Goal: Information Seeking & Learning: Check status

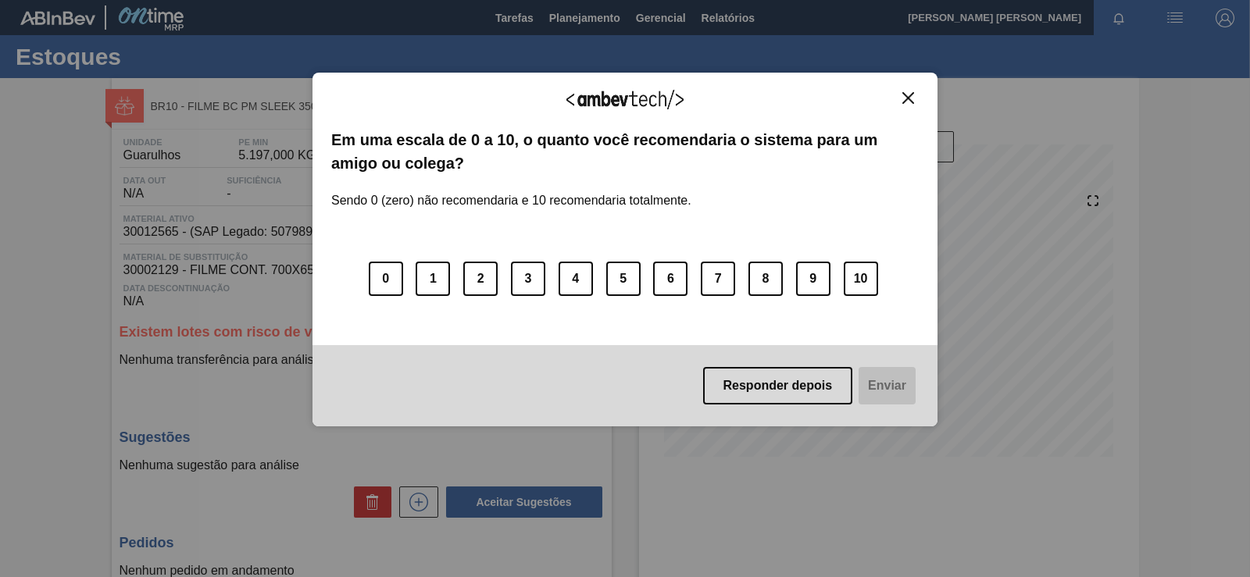
click at [922, 97] on div "Agradecemos seu feedback! Em uma escala de 0 a 10, o quanto você recomendaria o…" at bounding box center [625, 250] width 625 height 355
click at [912, 92] on img "Close" at bounding box center [908, 98] width 12 height 12
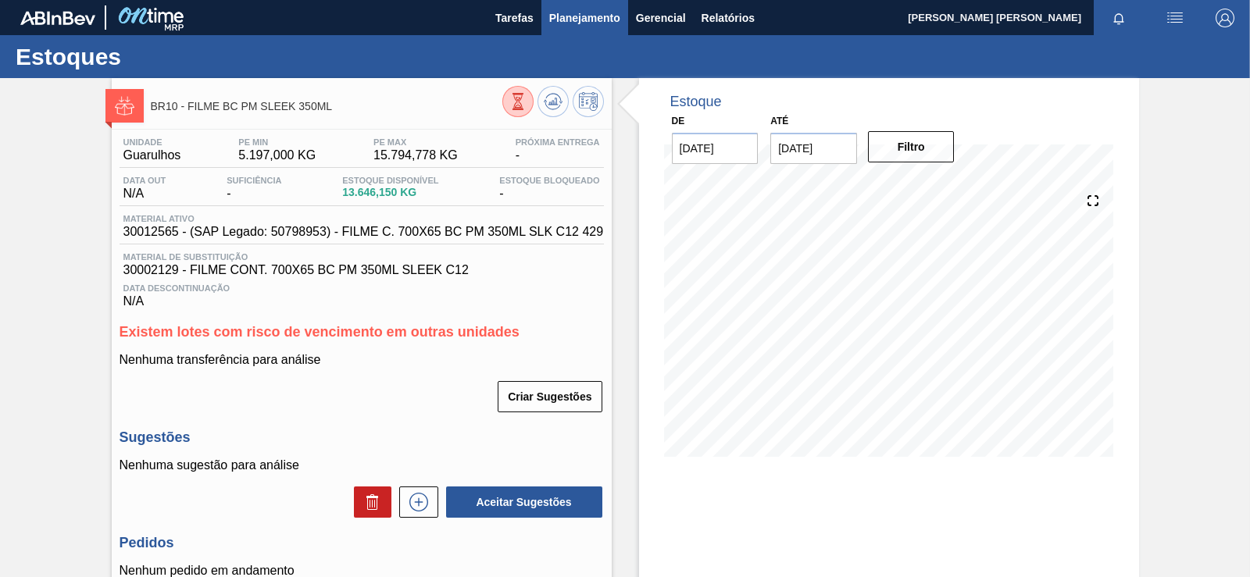
click at [585, 23] on span "Planejamento" at bounding box center [584, 18] width 71 height 19
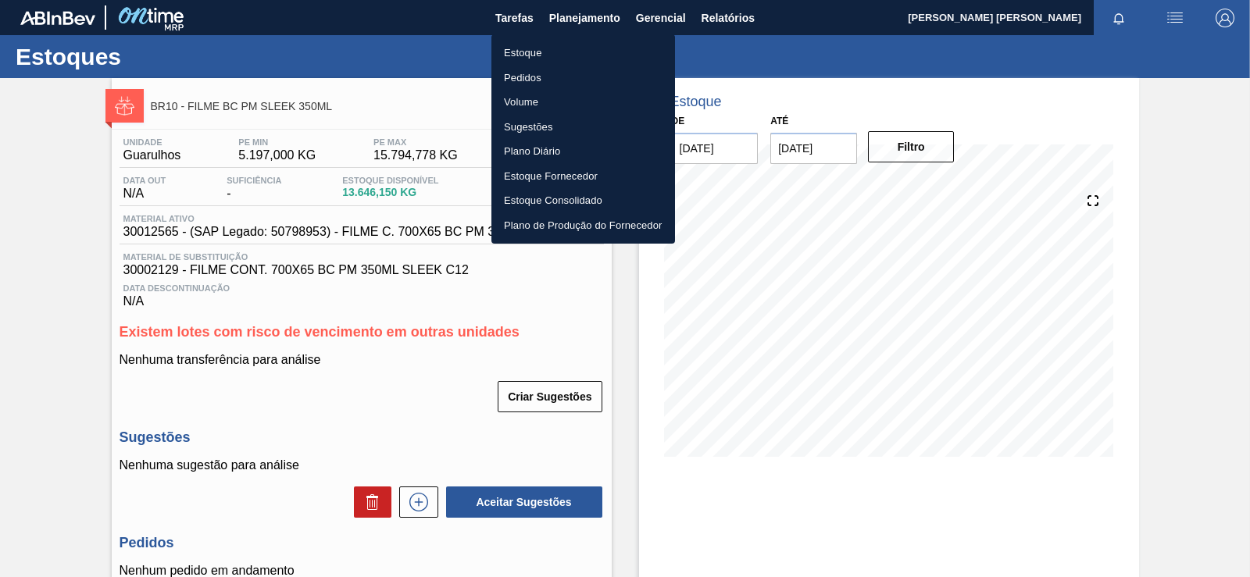
click at [534, 152] on li "Plano Diário" at bounding box center [583, 151] width 184 height 25
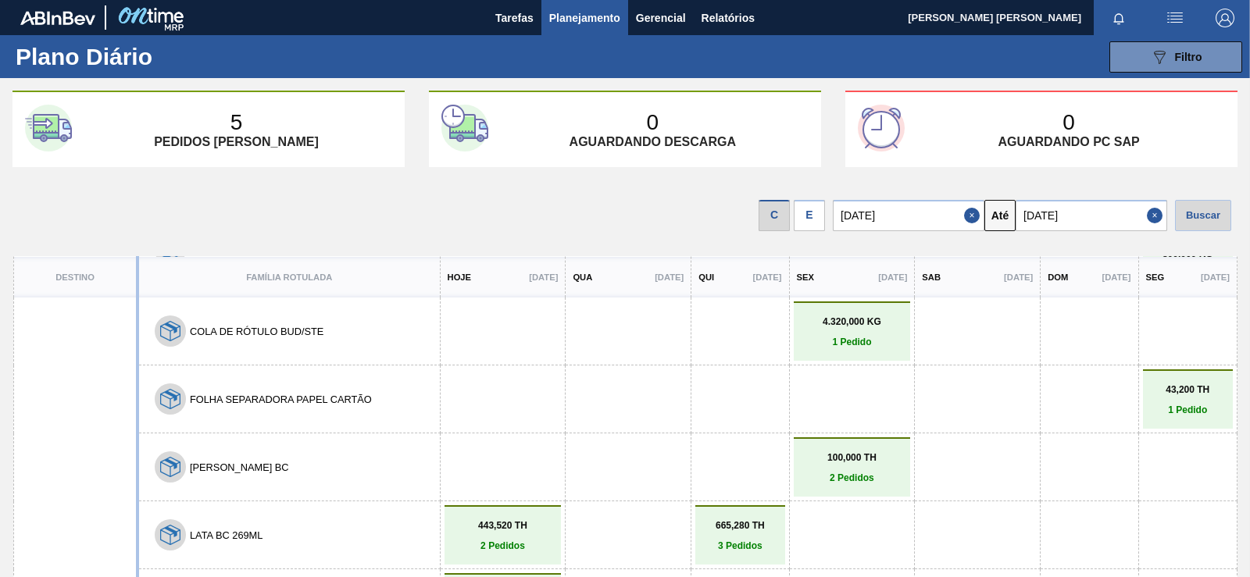
drag, startPoint x: 471, startPoint y: 356, endPoint x: 458, endPoint y: 382, distance: 29.7
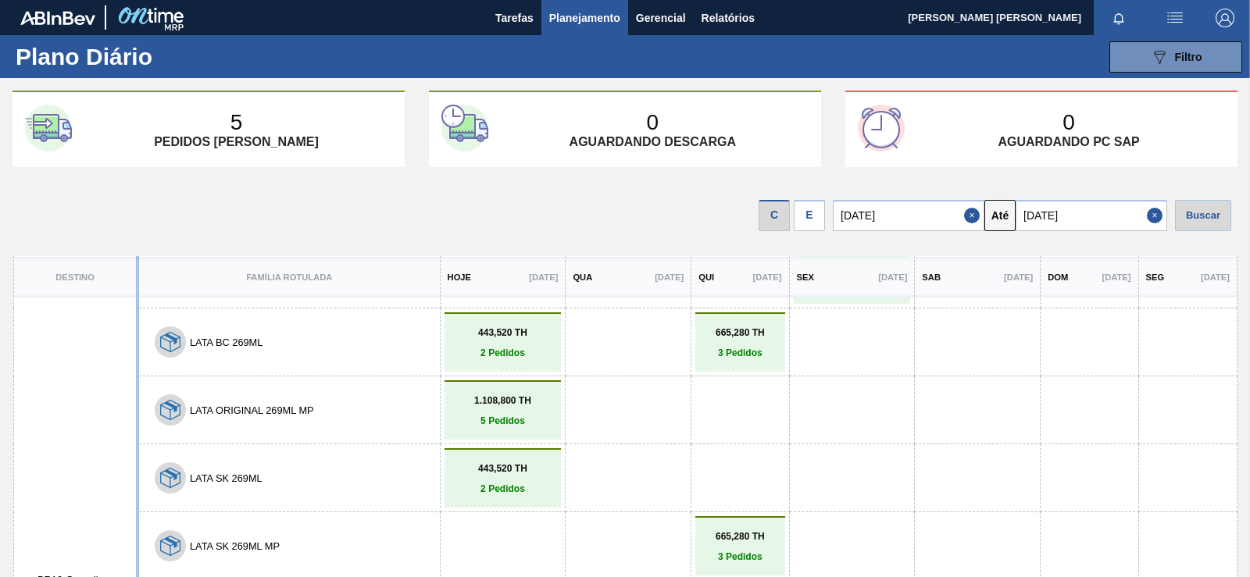
drag, startPoint x: 464, startPoint y: 380, endPoint x: 445, endPoint y: 416, distance: 41.6
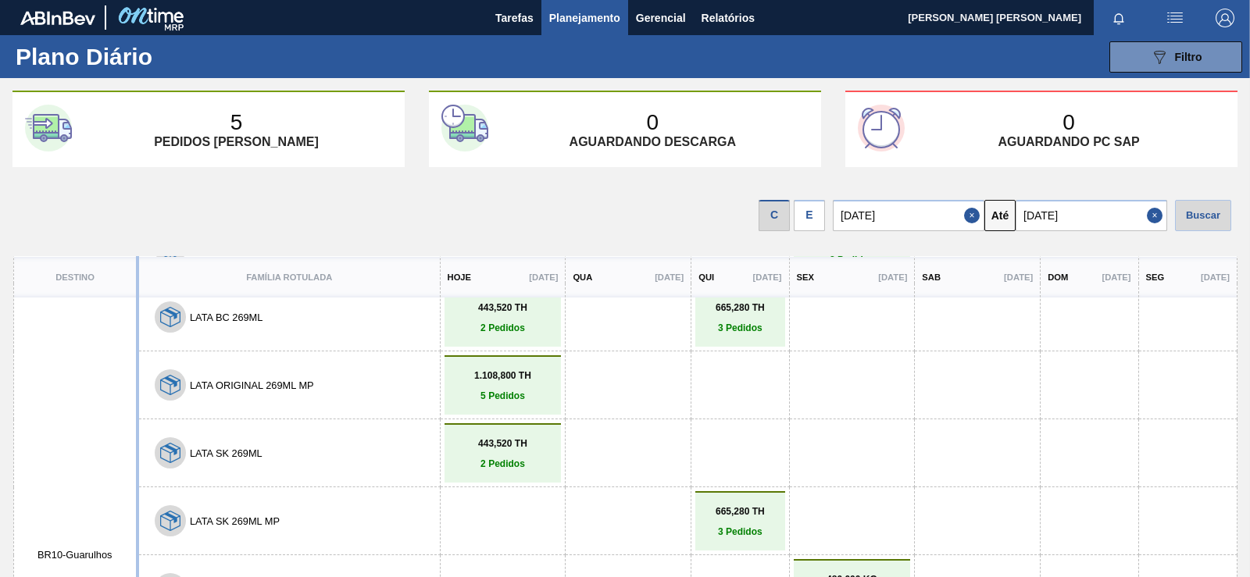
drag, startPoint x: 520, startPoint y: 467, endPoint x: 545, endPoint y: 362, distance: 108.4
drag, startPoint x: 766, startPoint y: 381, endPoint x: 769, endPoint y: 298, distance: 82.9
click at [806, 227] on div "E" at bounding box center [809, 215] width 31 height 31
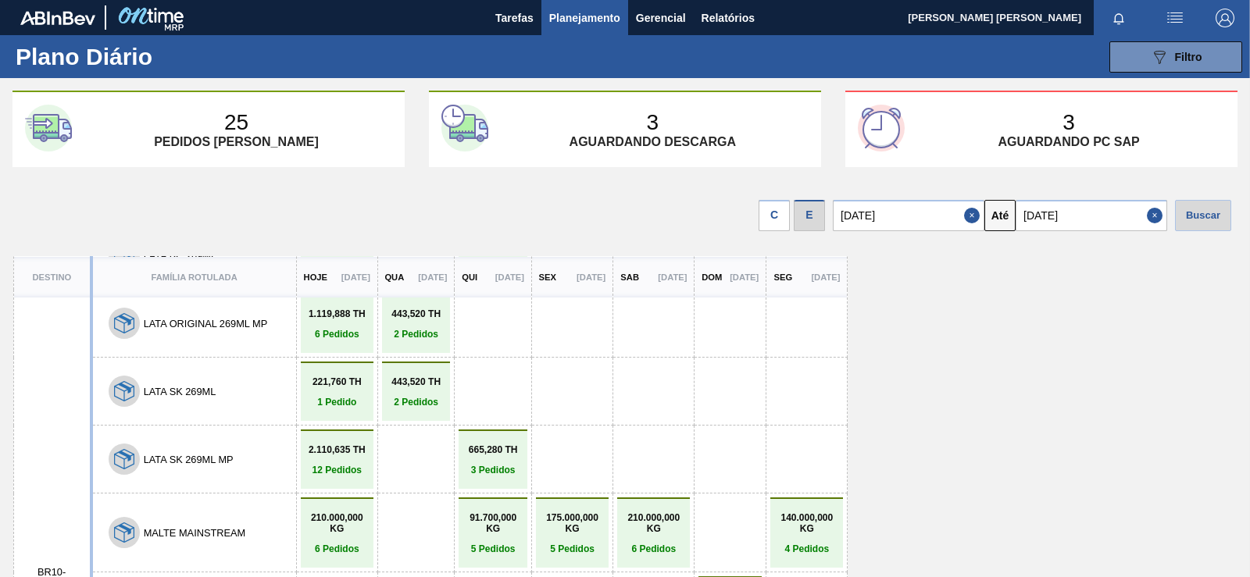
scroll to position [0, 0]
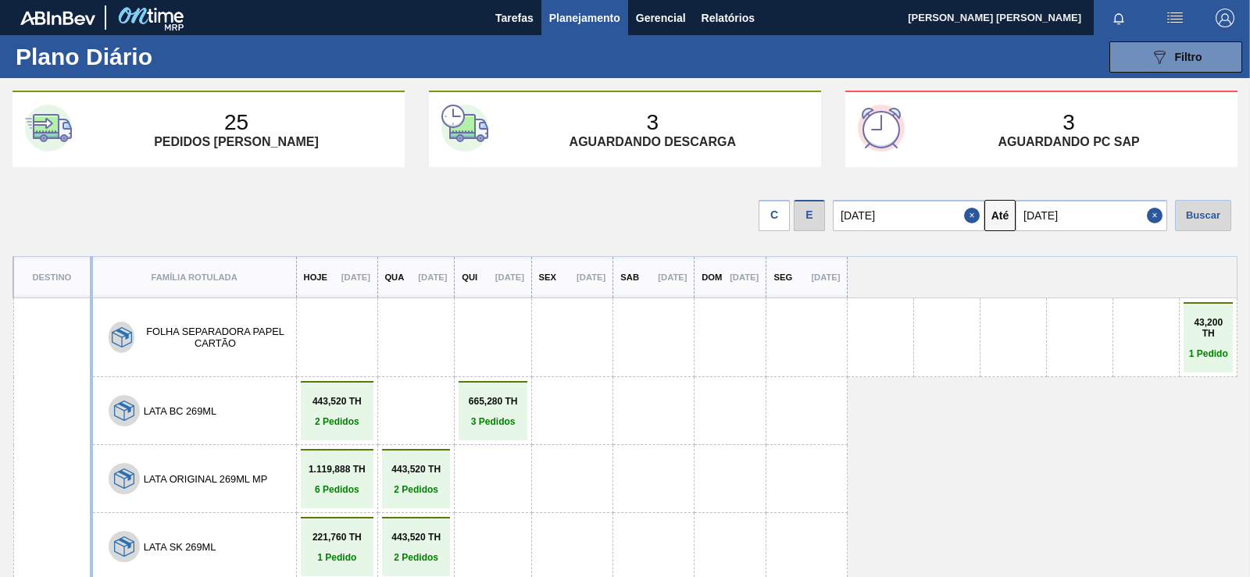
drag, startPoint x: 452, startPoint y: 463, endPoint x: 438, endPoint y: 333, distance: 131.2
drag, startPoint x: 439, startPoint y: 364, endPoint x: 424, endPoint y: 413, distance: 51.4
drag, startPoint x: 481, startPoint y: 426, endPoint x: 464, endPoint y: 474, distance: 51.4
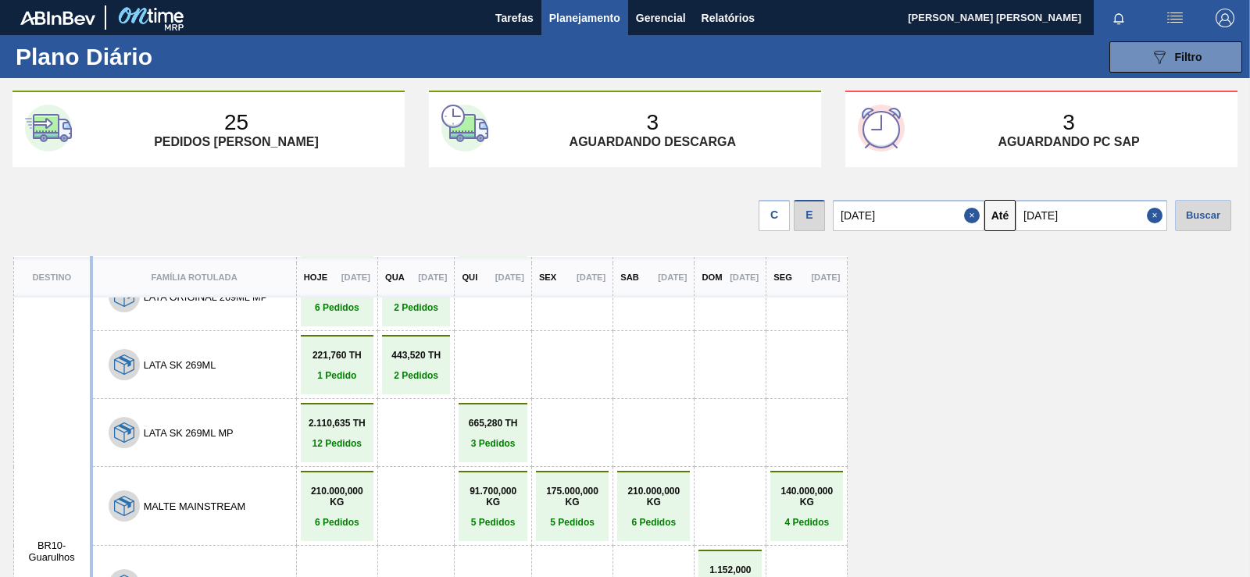
drag, startPoint x: 765, startPoint y: 356, endPoint x: 760, endPoint y: 422, distance: 65.8
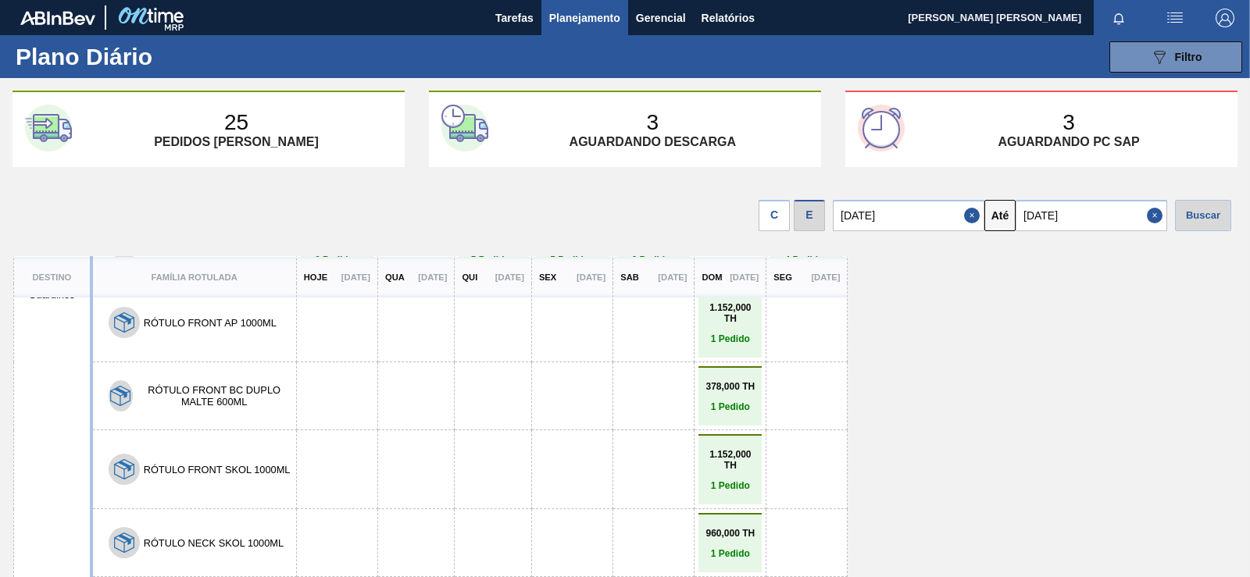
drag, startPoint x: 767, startPoint y: 398, endPoint x: 763, endPoint y: 420, distance: 22.2
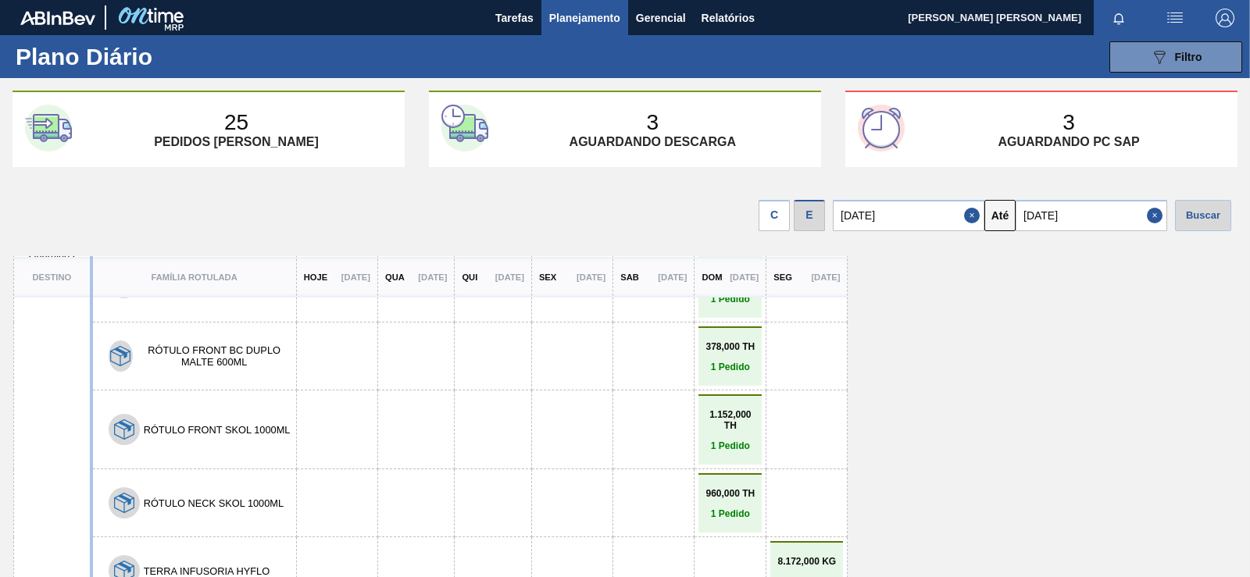
scroll to position [516, 0]
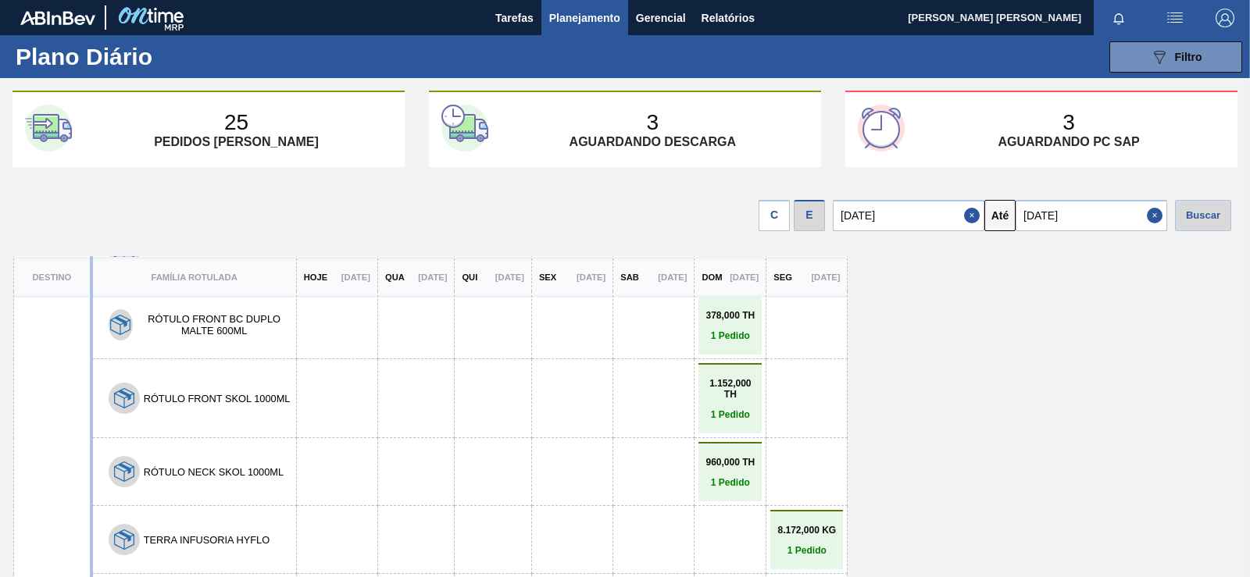
drag, startPoint x: 763, startPoint y: 420, endPoint x: 755, endPoint y: 467, distance: 48.4
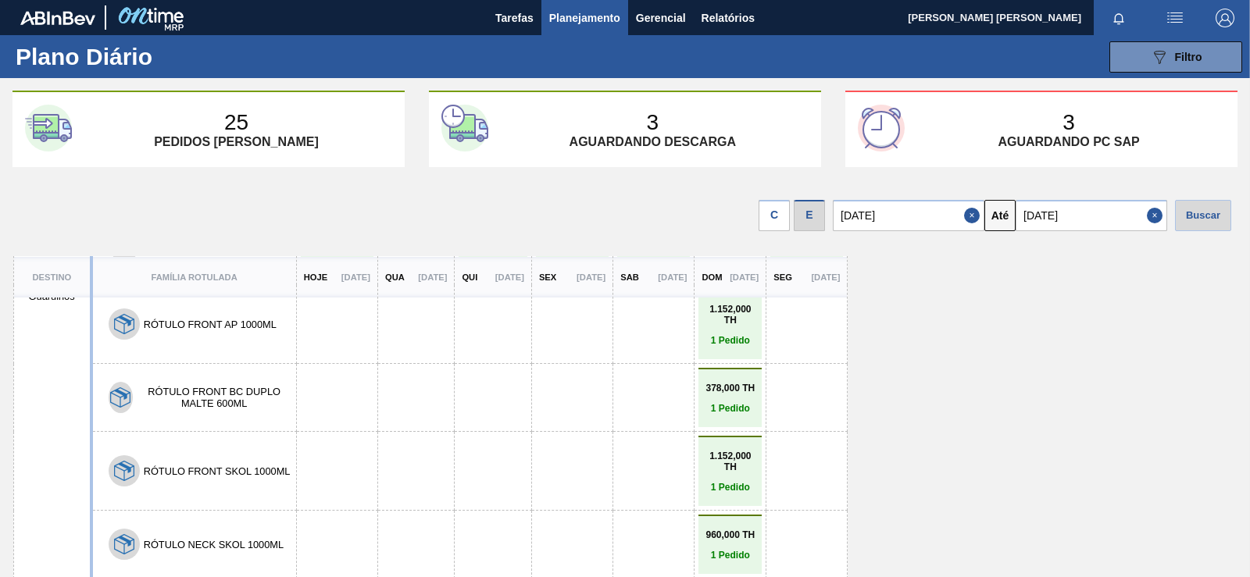
drag, startPoint x: 751, startPoint y: 431, endPoint x: 749, endPoint y: 402, distance: 29.0
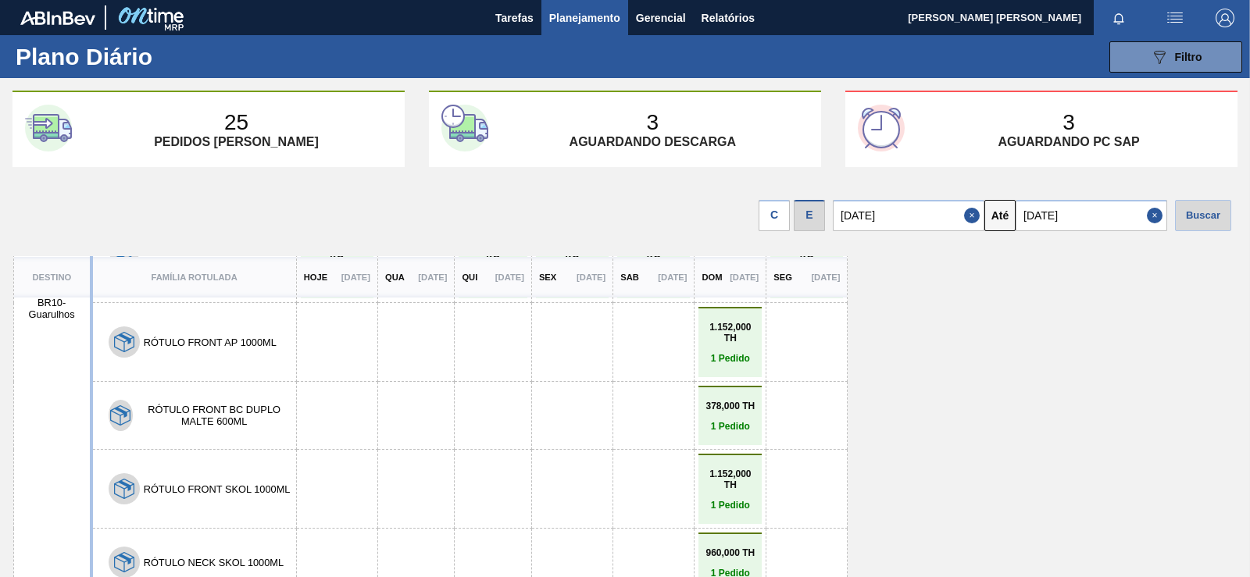
drag, startPoint x: 393, startPoint y: 353, endPoint x: 394, endPoint y: 394, distance: 40.6
drag, startPoint x: 388, startPoint y: 448, endPoint x: 381, endPoint y: 483, distance: 35.3
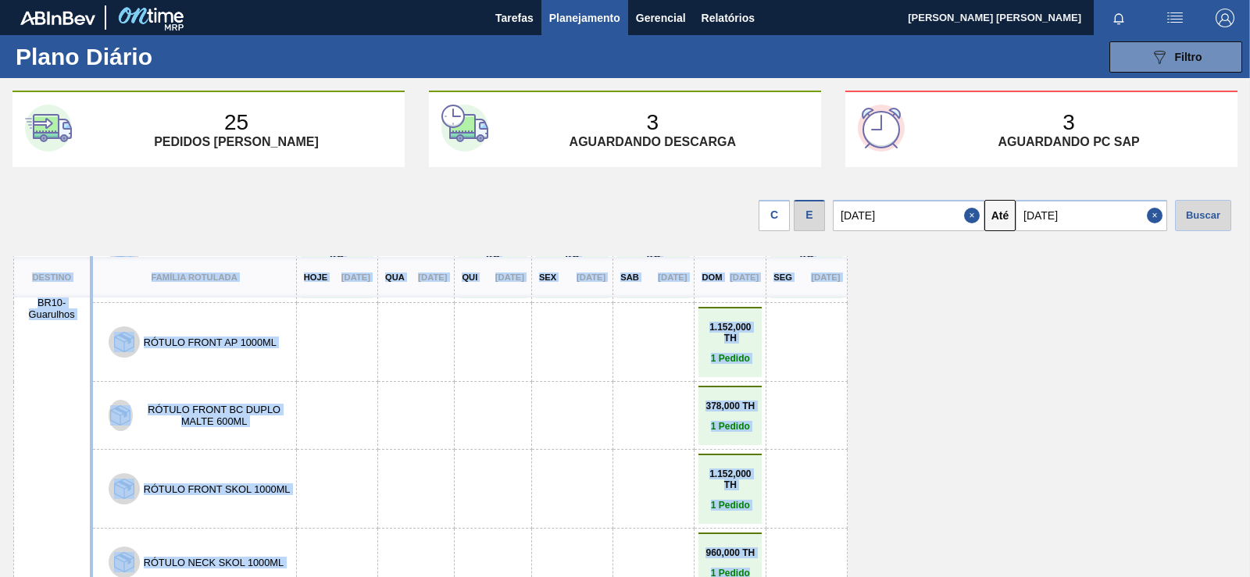
drag, startPoint x: 1235, startPoint y: 477, endPoint x: 1193, endPoint y: 541, distance: 77.4
click at [1210, 546] on div "25 Pedidos [PERSON_NAME] 3 Aguardando descarga 3 Aguardando PC SAP C E [DATE] A…" at bounding box center [625, 323] width 1250 height 464
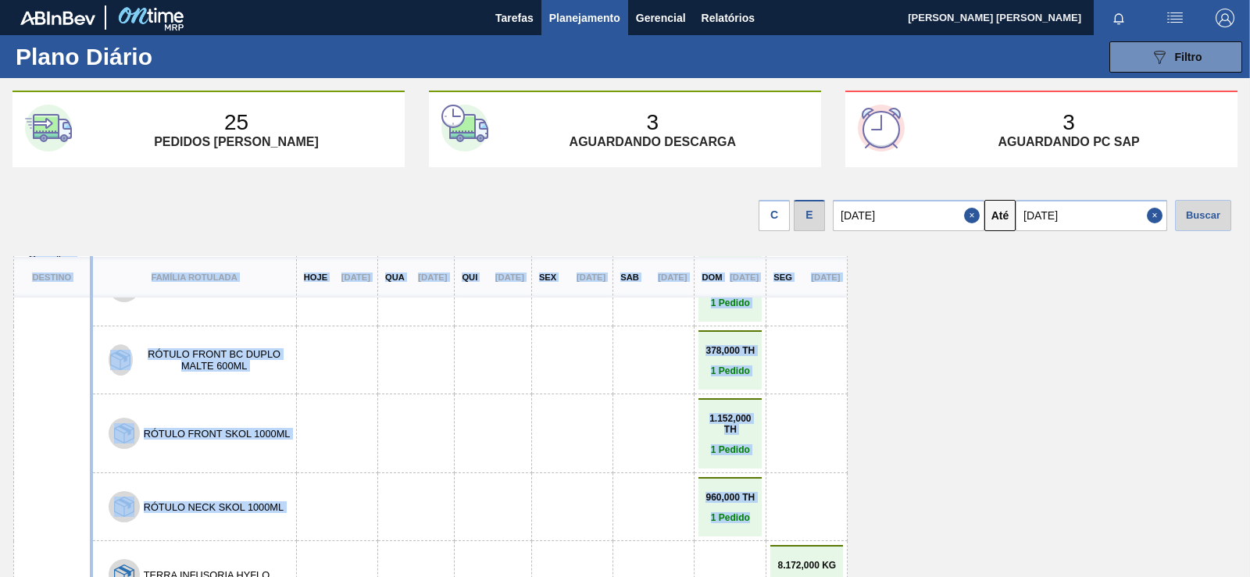
scroll to position [516, 0]
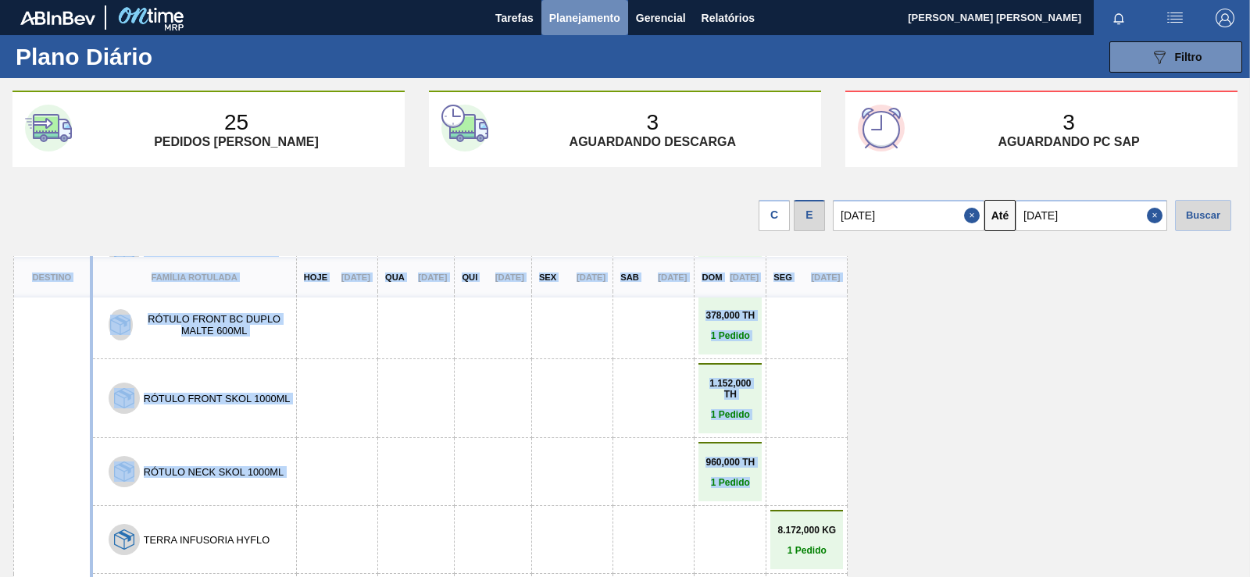
click at [584, 18] on span "Planejamento" at bounding box center [584, 18] width 71 height 19
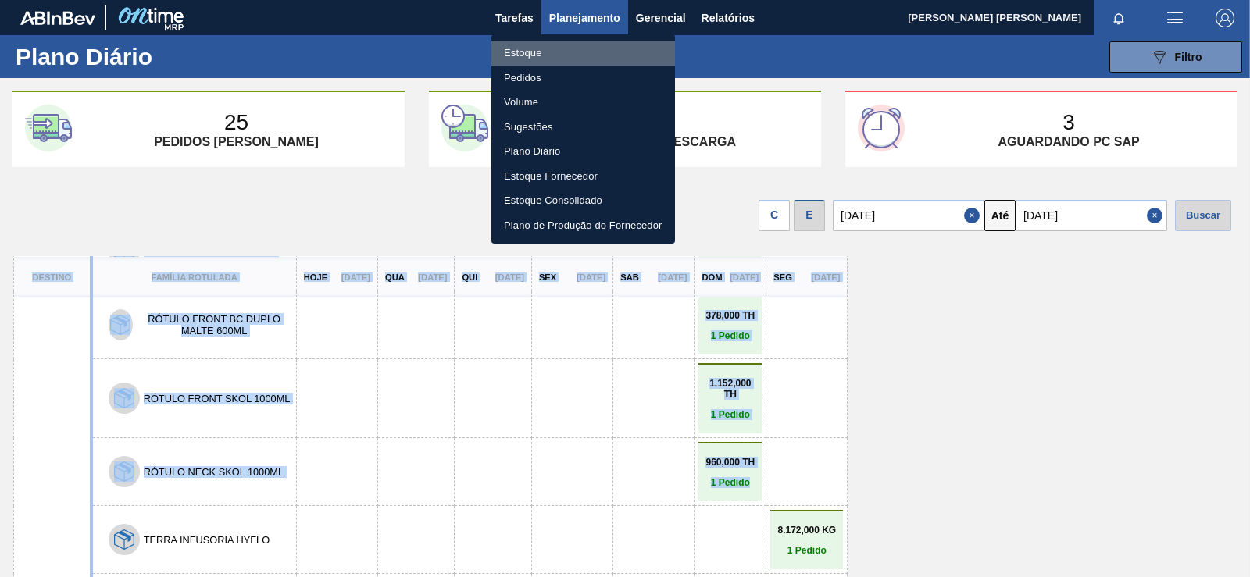
click at [529, 53] on li "Estoque" at bounding box center [583, 53] width 184 height 25
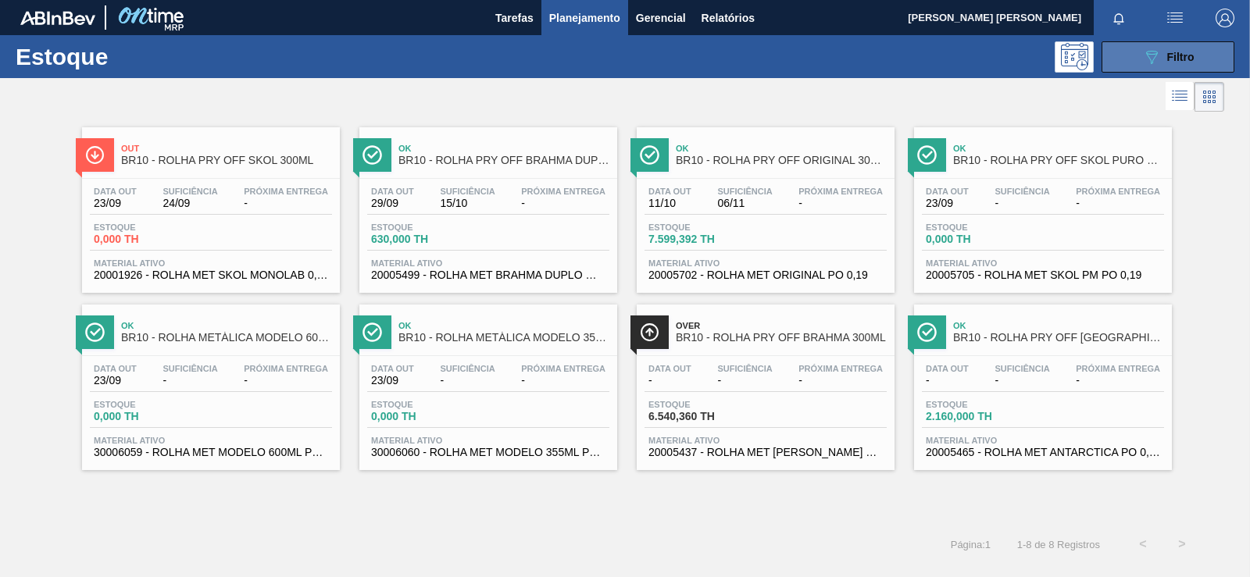
click at [1195, 59] on button "089F7B8B-B2A5-4AFE-B5C0-19BA573D28AC Filtro" at bounding box center [1168, 56] width 133 height 31
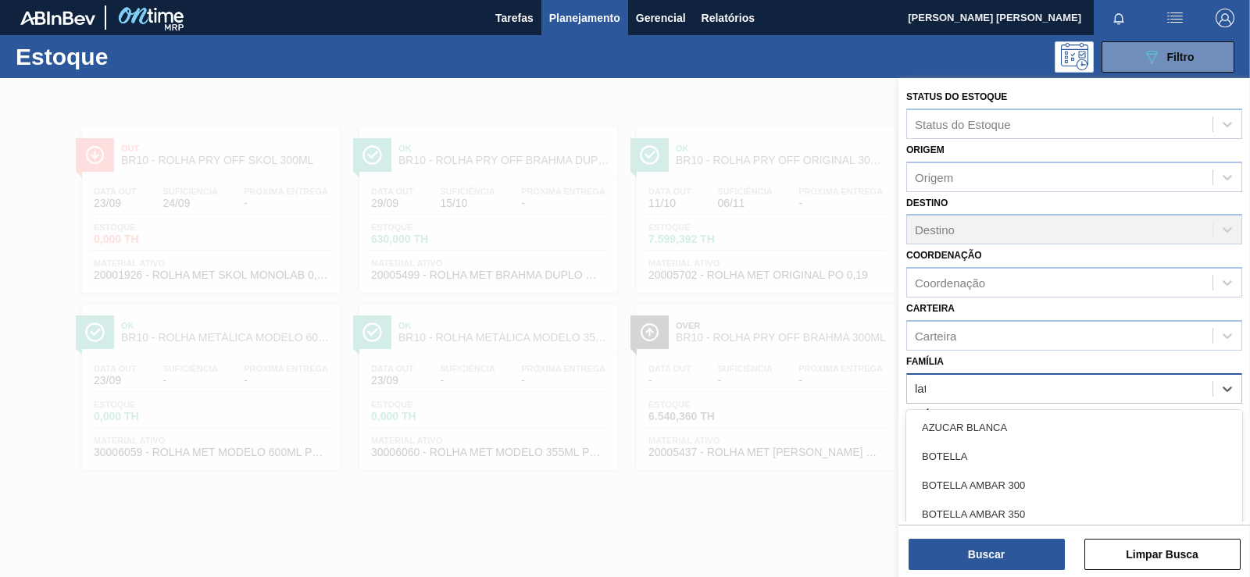
type input "lata"
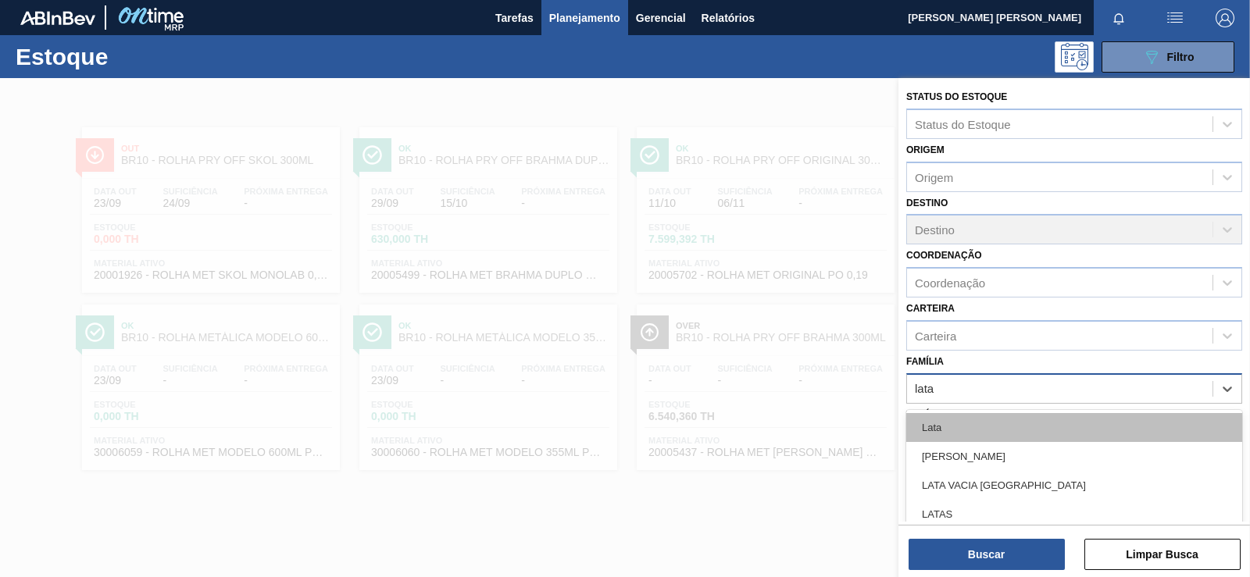
click at [916, 435] on div "Lata" at bounding box center [1074, 427] width 336 height 29
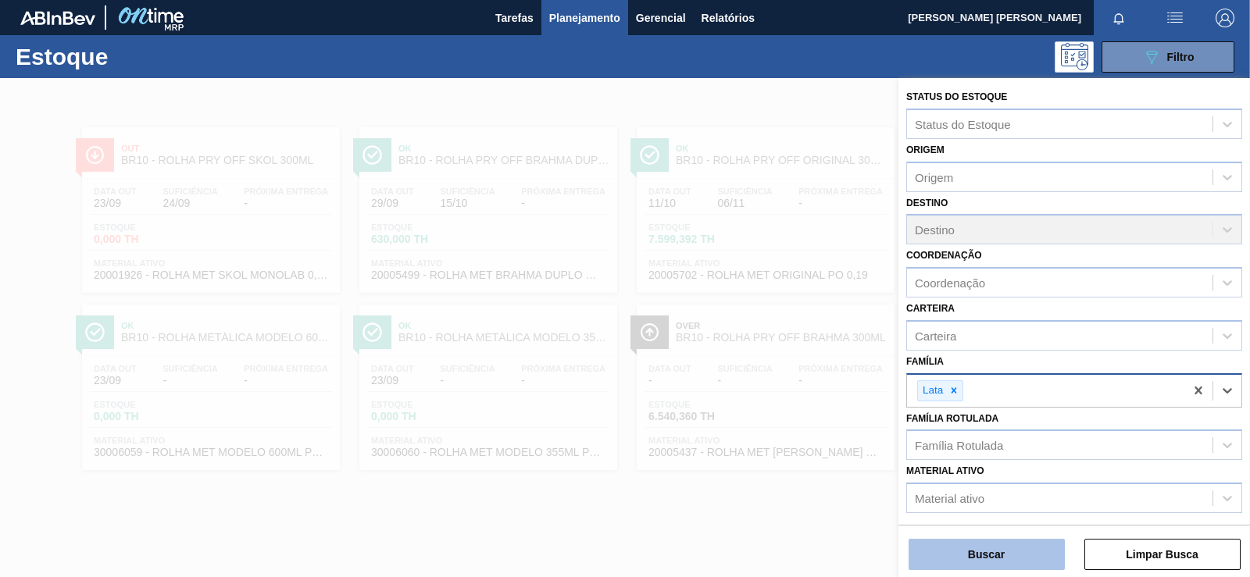
click at [1001, 548] on button "Buscar" at bounding box center [987, 554] width 156 height 31
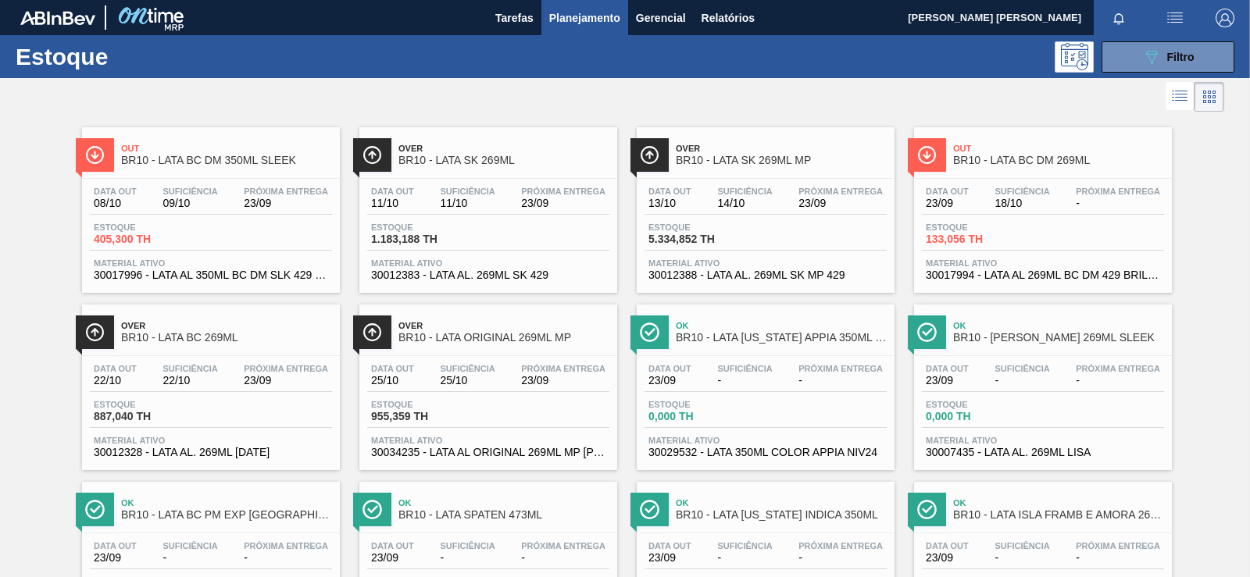
click at [466, 420] on span "955,359 TH" at bounding box center [425, 417] width 109 height 12
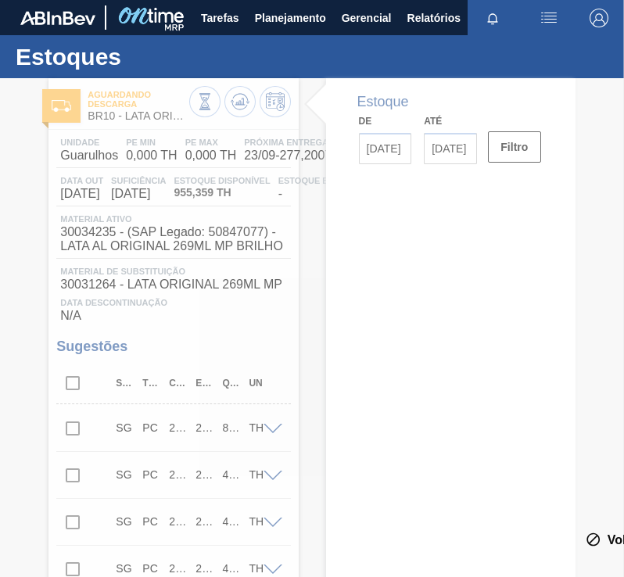
type input "[DATE]"
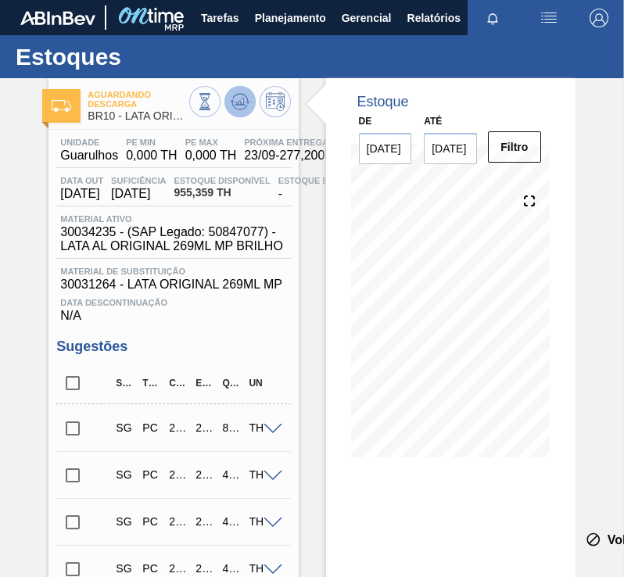
click at [228, 102] on button at bounding box center [239, 101] width 31 height 31
click at [306, 26] on span "Planejamento" at bounding box center [290, 18] width 71 height 19
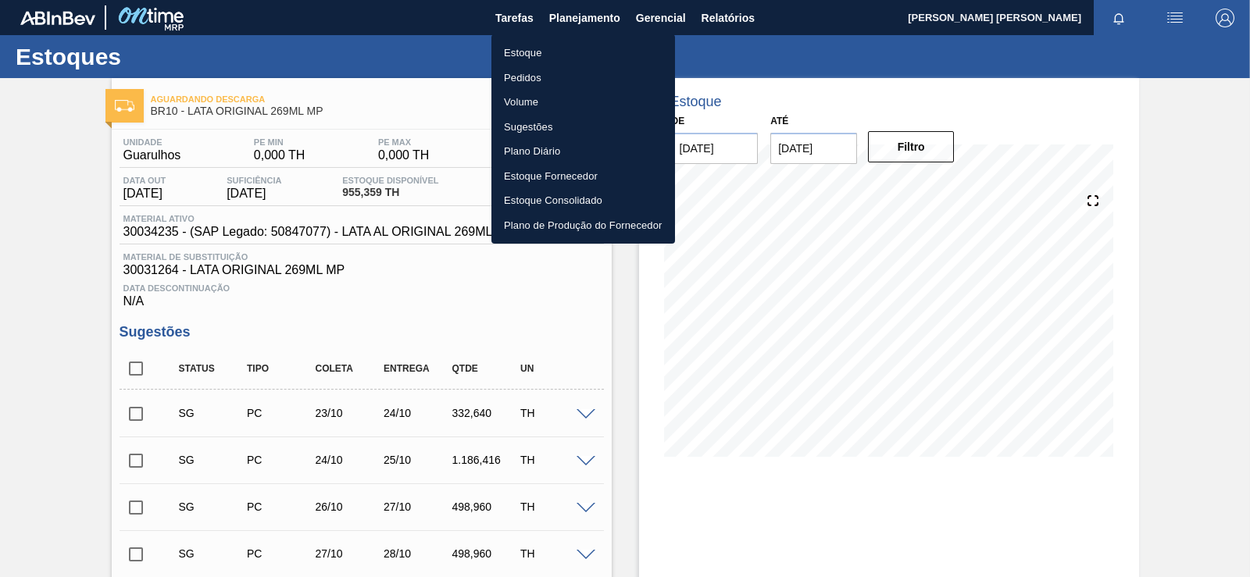
click at [425, 313] on div at bounding box center [625, 288] width 1250 height 577
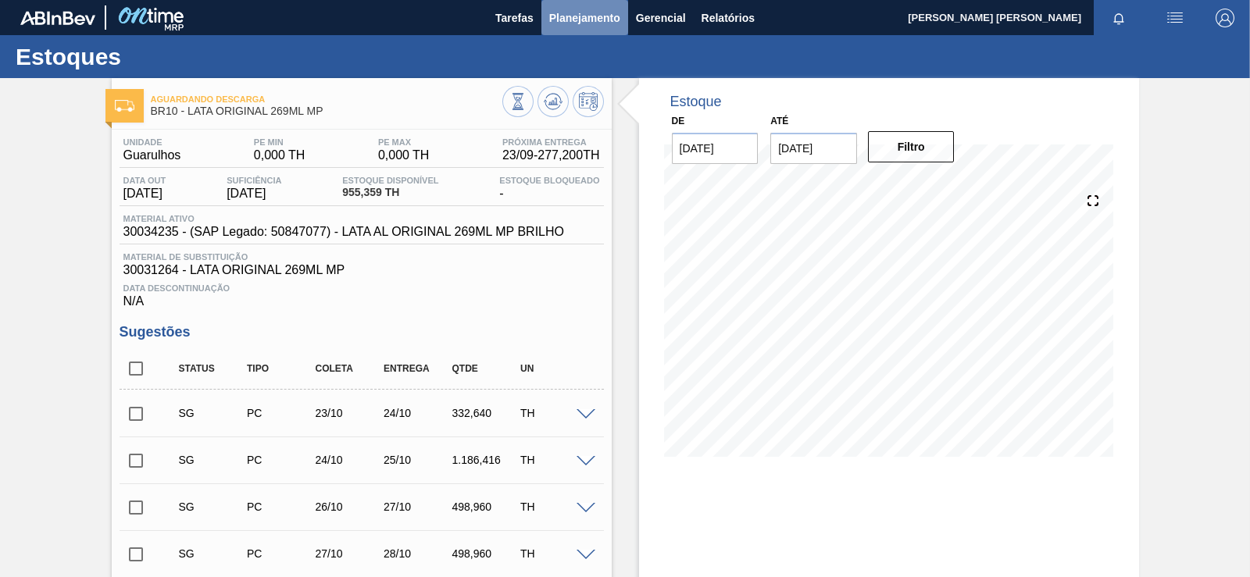
click at [573, 25] on span "Planejamento" at bounding box center [584, 18] width 71 height 19
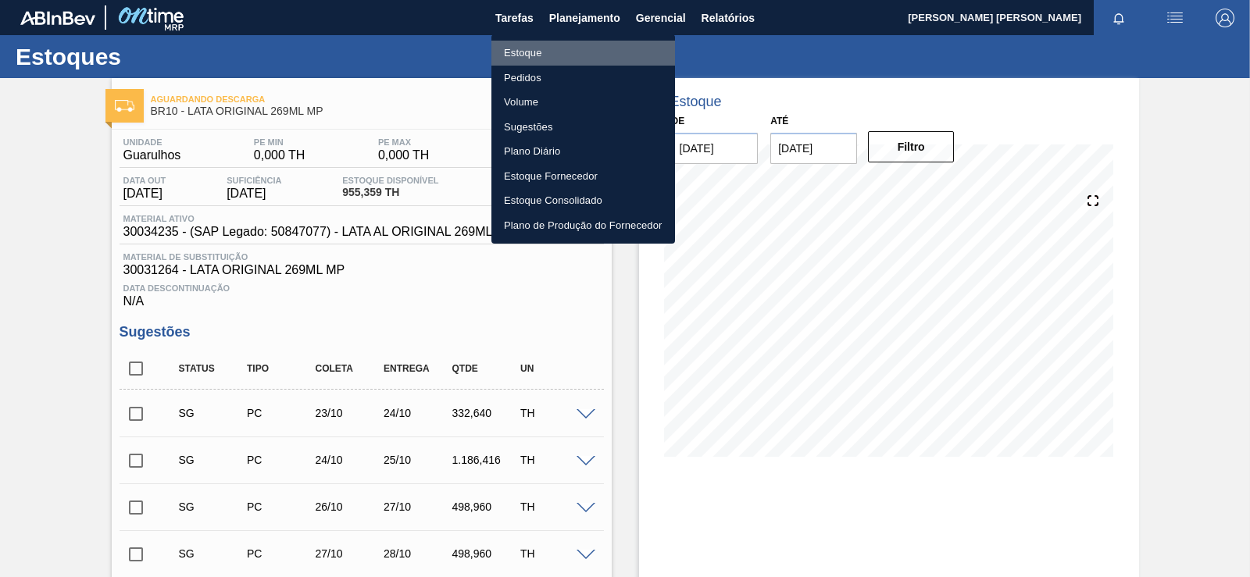
click at [538, 51] on li "Estoque" at bounding box center [583, 53] width 184 height 25
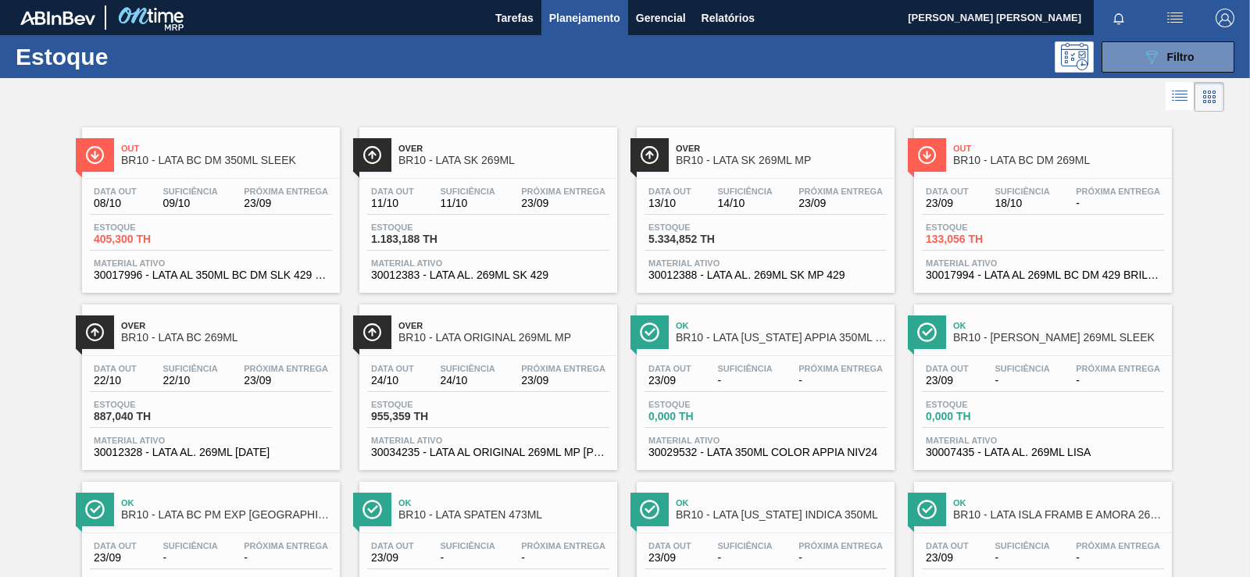
drag, startPoint x: 720, startPoint y: 106, endPoint x: 690, endPoint y: 212, distance: 109.6
drag, startPoint x: 506, startPoint y: 152, endPoint x: 465, endPoint y: 271, distance: 126.3
drag, startPoint x: 229, startPoint y: 178, endPoint x: 230, endPoint y: 283, distance: 104.7
click at [1186, 96] on icon at bounding box center [1179, 96] width 19 height 19
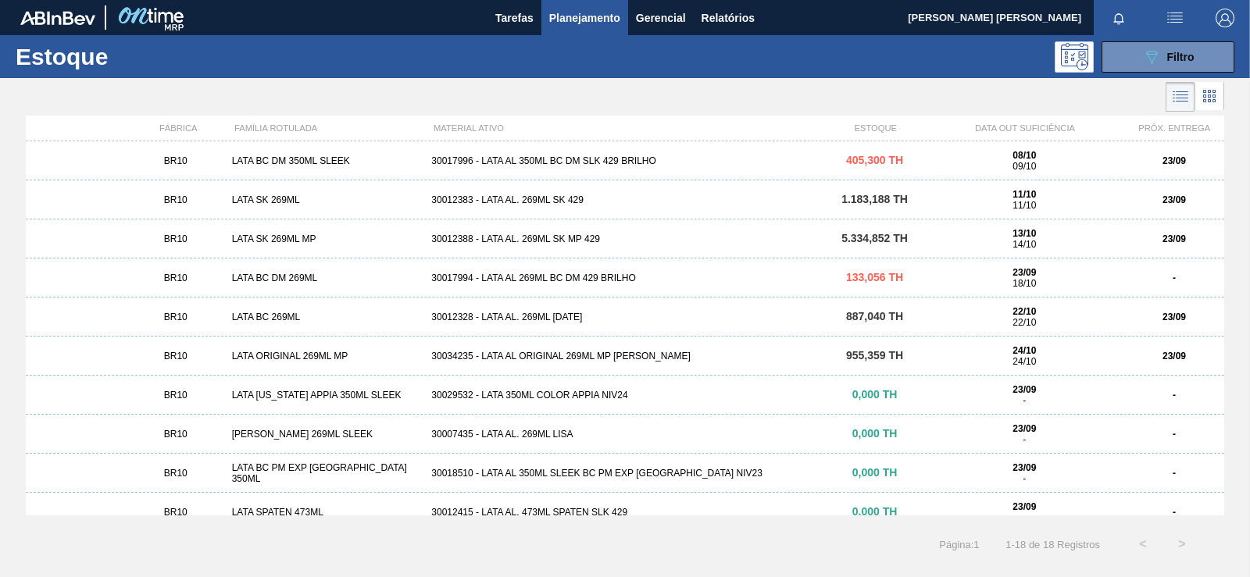
drag, startPoint x: 1218, startPoint y: 231, endPoint x: 1218, endPoint y: 255, distance: 24.2
click at [1218, 255] on div "BR10 LATA SK 269ML MP 30012388 - LATA AL. 269ML SK MP 429 5.334,852 TH 13/10 14…" at bounding box center [625, 239] width 1199 height 39
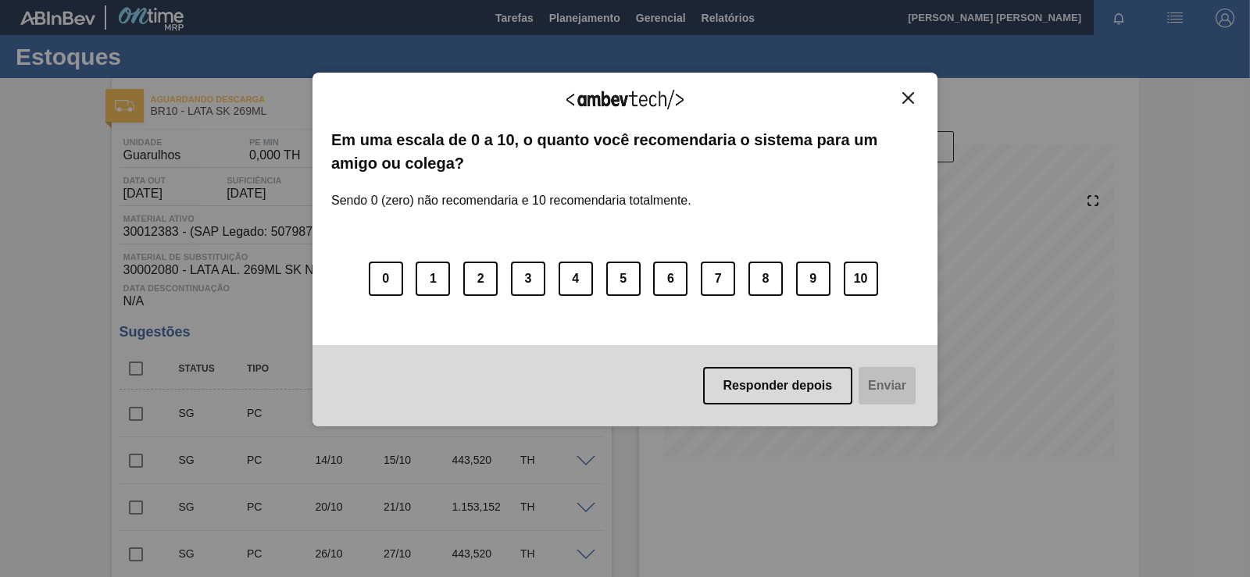
click at [912, 109] on div "Agradecemos seu feedback!" at bounding box center [625, 109] width 588 height 37
click at [906, 91] on button "Close" at bounding box center [908, 97] width 21 height 13
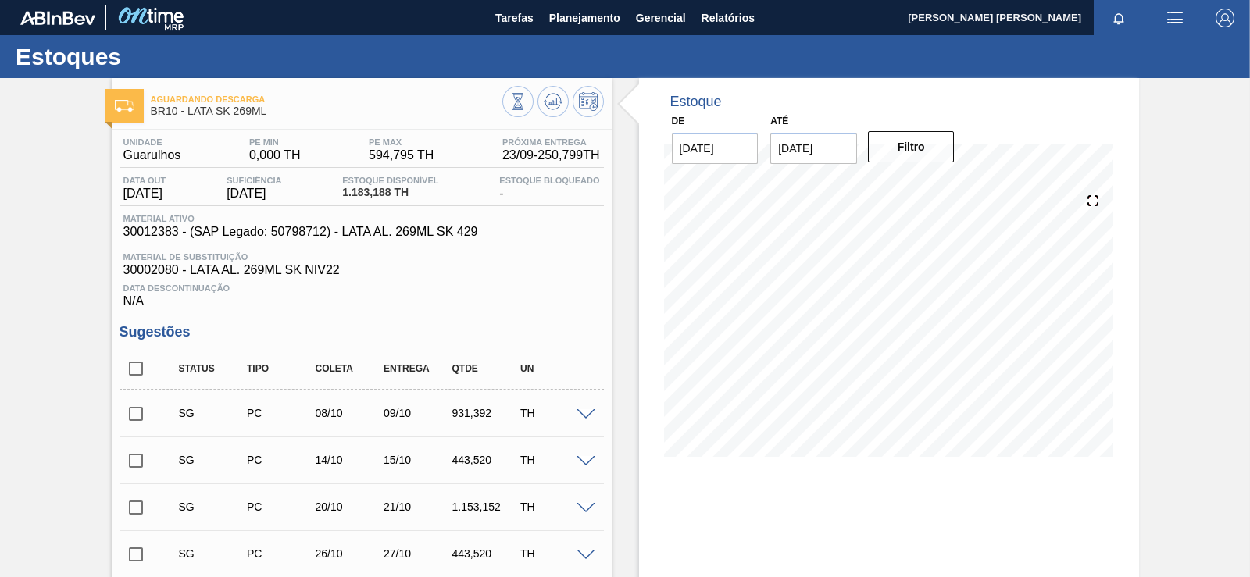
drag, startPoint x: 366, startPoint y: 393, endPoint x: 390, endPoint y: 205, distance: 189.9
click at [552, 107] on icon at bounding box center [553, 101] width 19 height 19
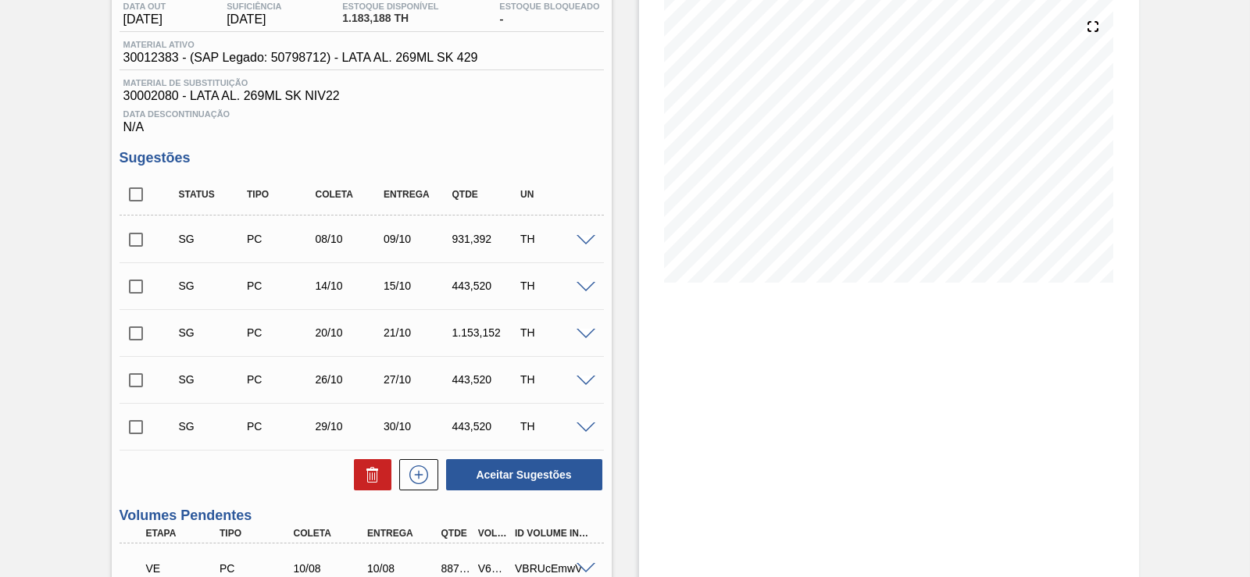
drag, startPoint x: 448, startPoint y: 239, endPoint x: 434, endPoint y: 327, distance: 88.6
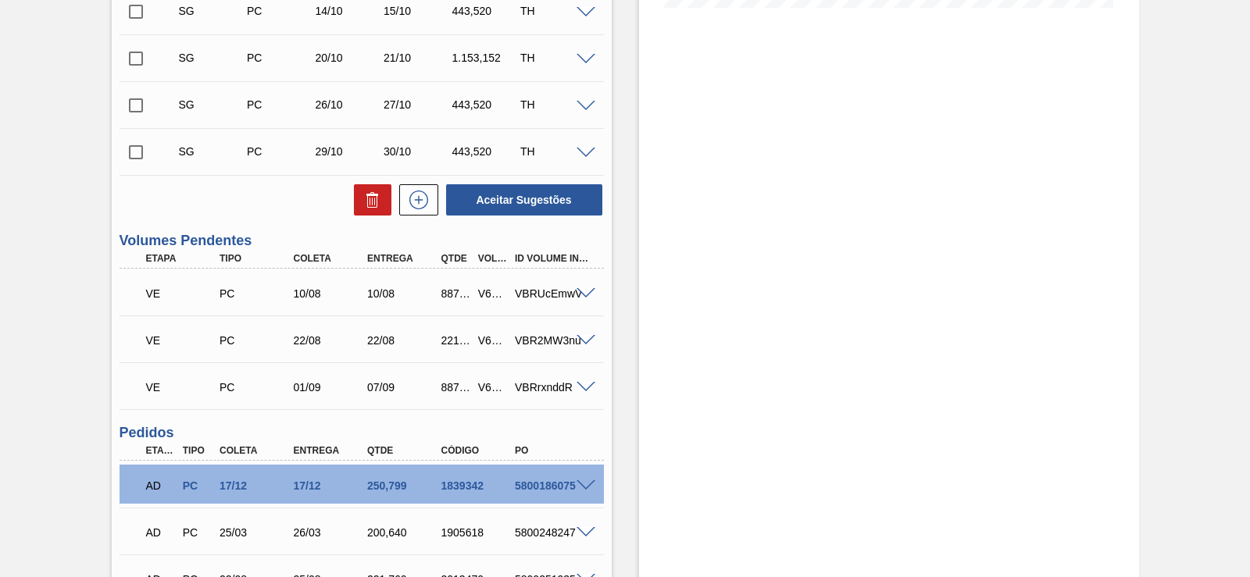
drag, startPoint x: 236, startPoint y: 266, endPoint x: 214, endPoint y: 329, distance: 67.0
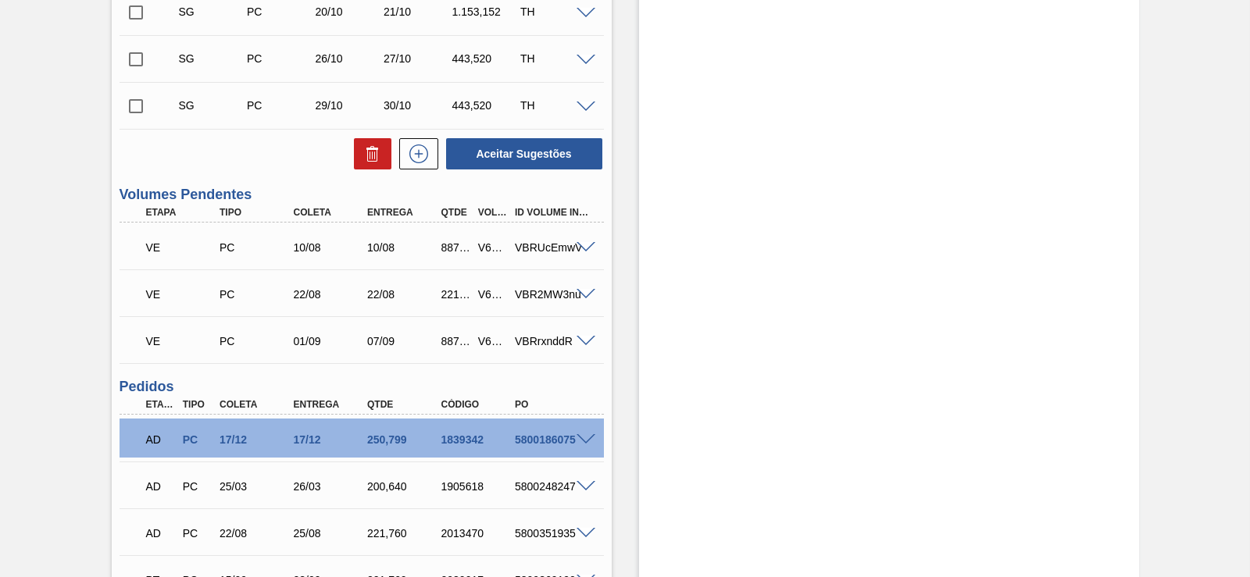
click at [578, 244] on span at bounding box center [586, 248] width 19 height 12
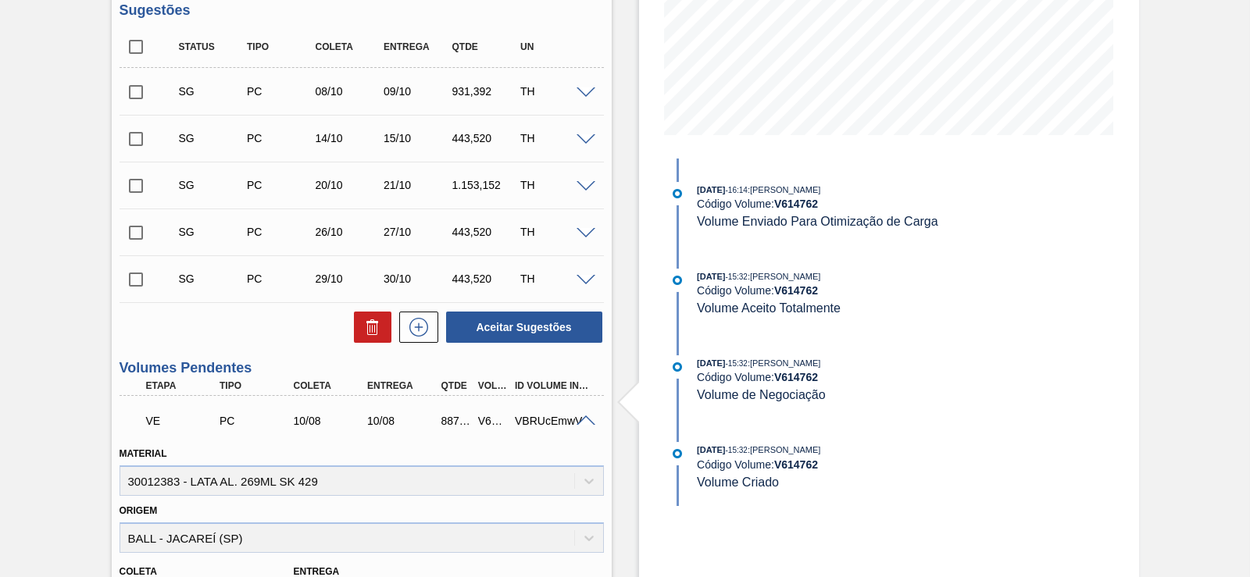
scroll to position [0, 0]
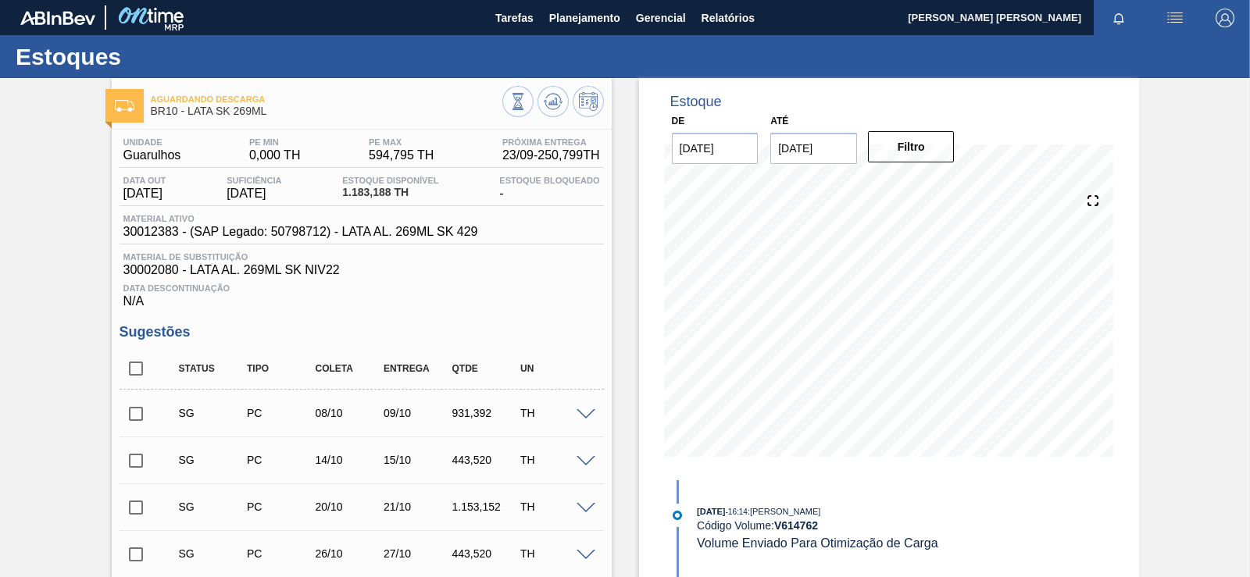
drag, startPoint x: 548, startPoint y: 438, endPoint x: 562, endPoint y: 254, distance: 184.9
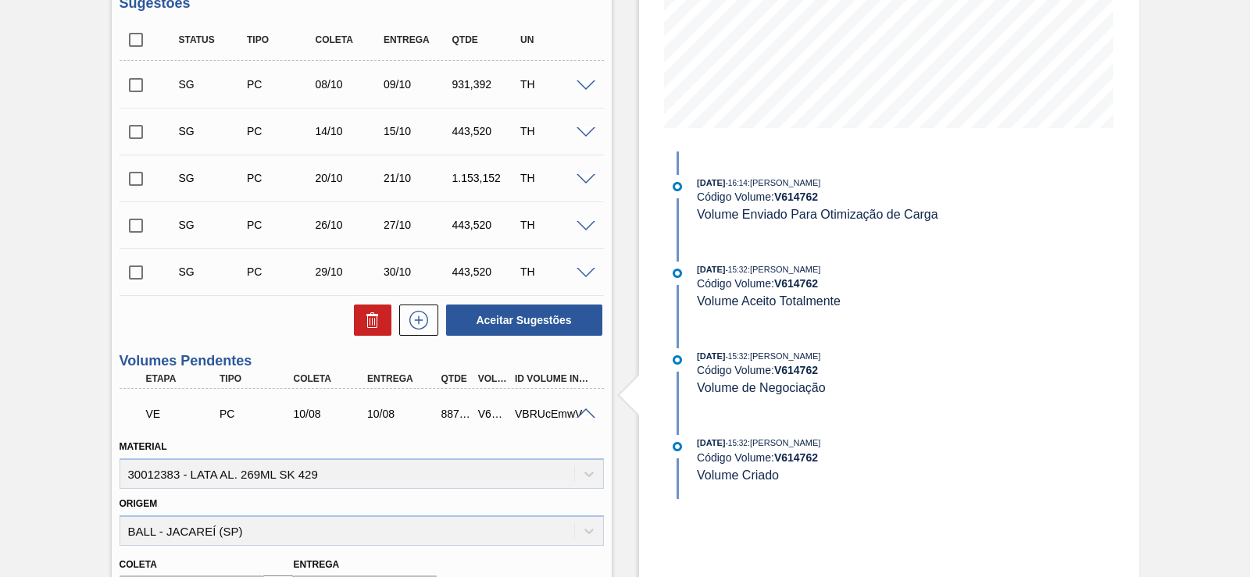
drag, startPoint x: 548, startPoint y: 284, endPoint x: 540, endPoint y: 369, distance: 85.5
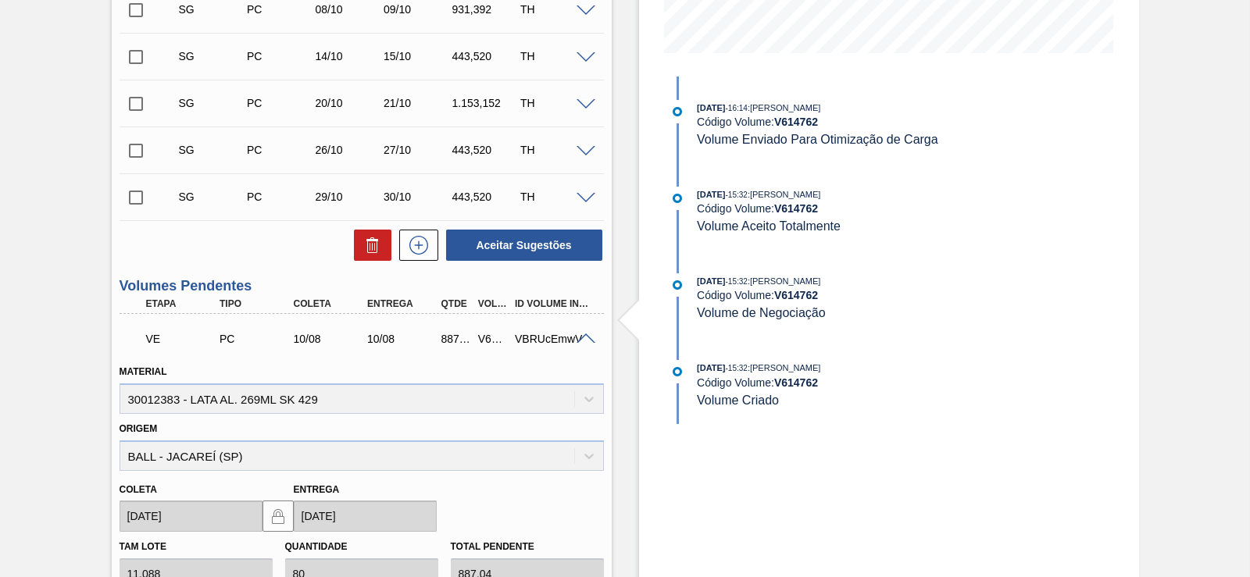
click at [579, 340] on span at bounding box center [586, 340] width 19 height 12
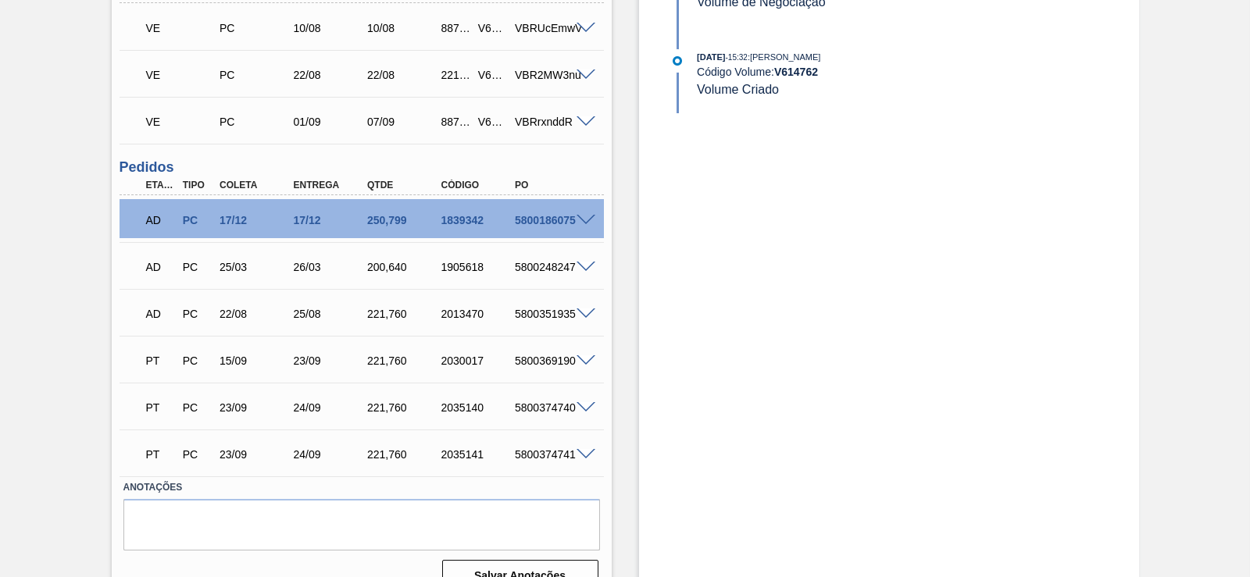
drag, startPoint x: 427, startPoint y: 348, endPoint x: 406, endPoint y: 390, distance: 46.5
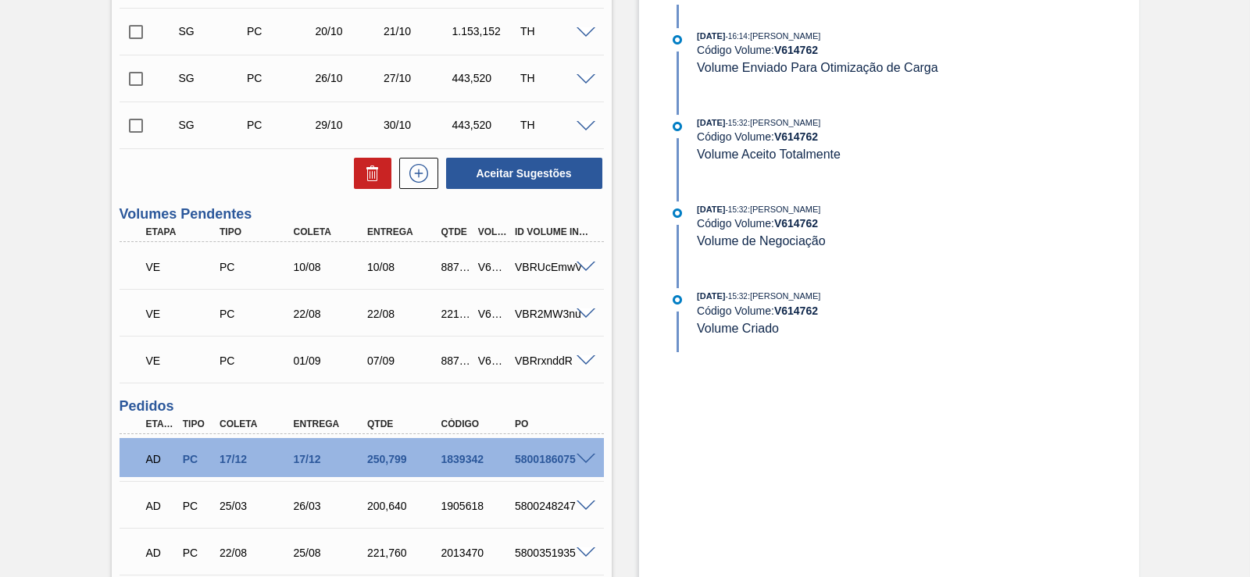
scroll to position [0, 0]
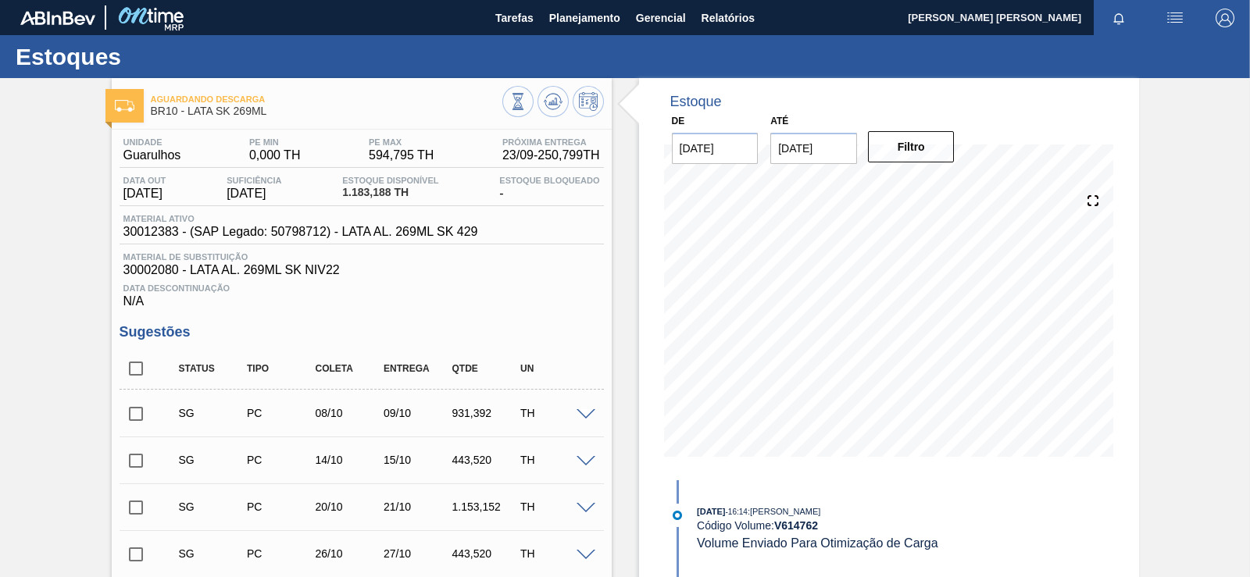
drag, startPoint x: 422, startPoint y: 459, endPoint x: 445, endPoint y: 266, distance: 195.1
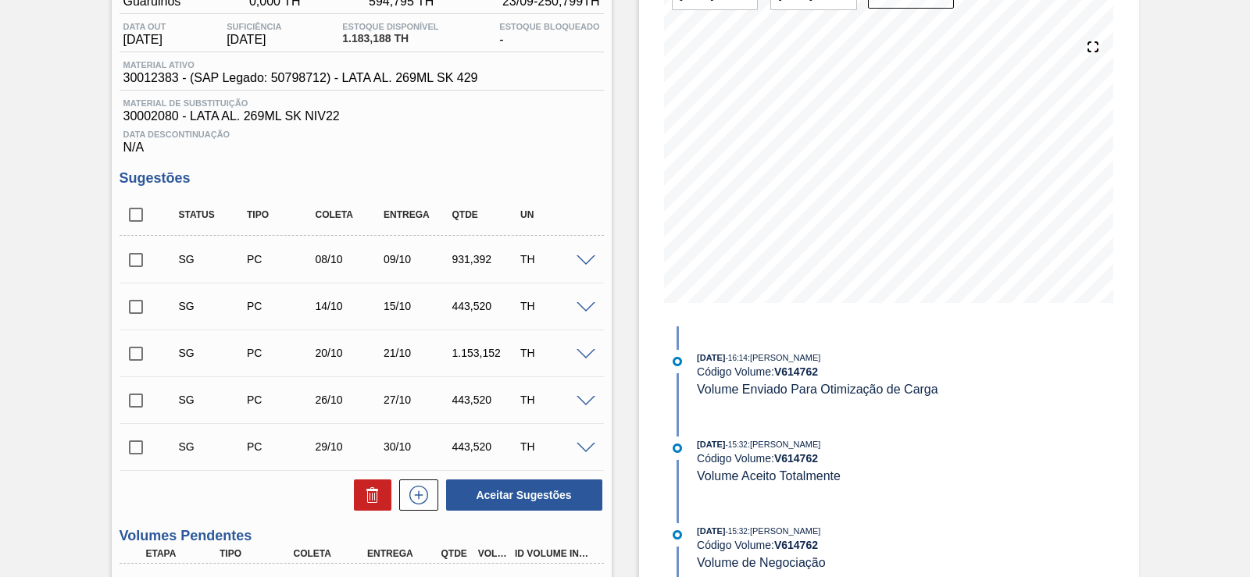
scroll to position [166, 0]
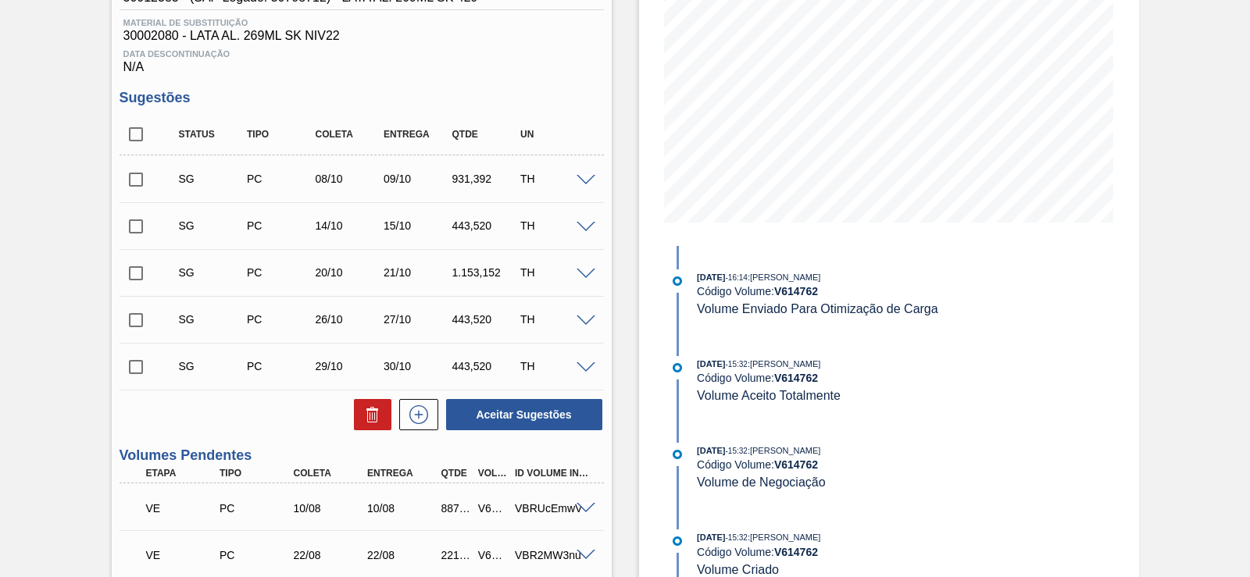
drag, startPoint x: 638, startPoint y: 281, endPoint x: 618, endPoint y: 320, distance: 43.7
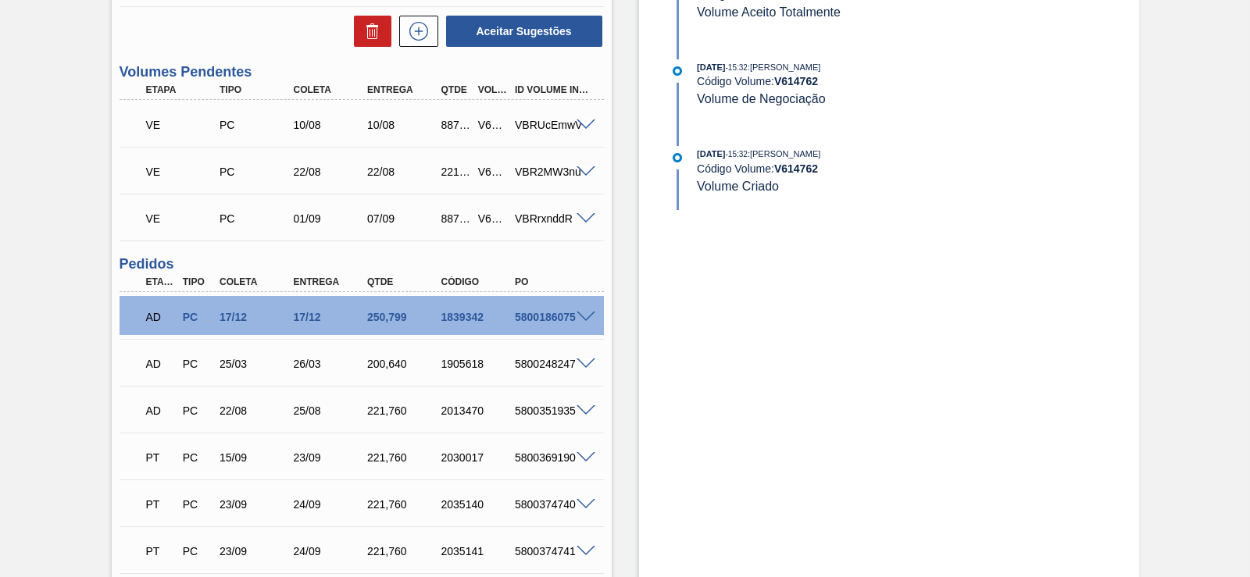
drag, startPoint x: 631, startPoint y: 304, endPoint x: 606, endPoint y: 343, distance: 46.8
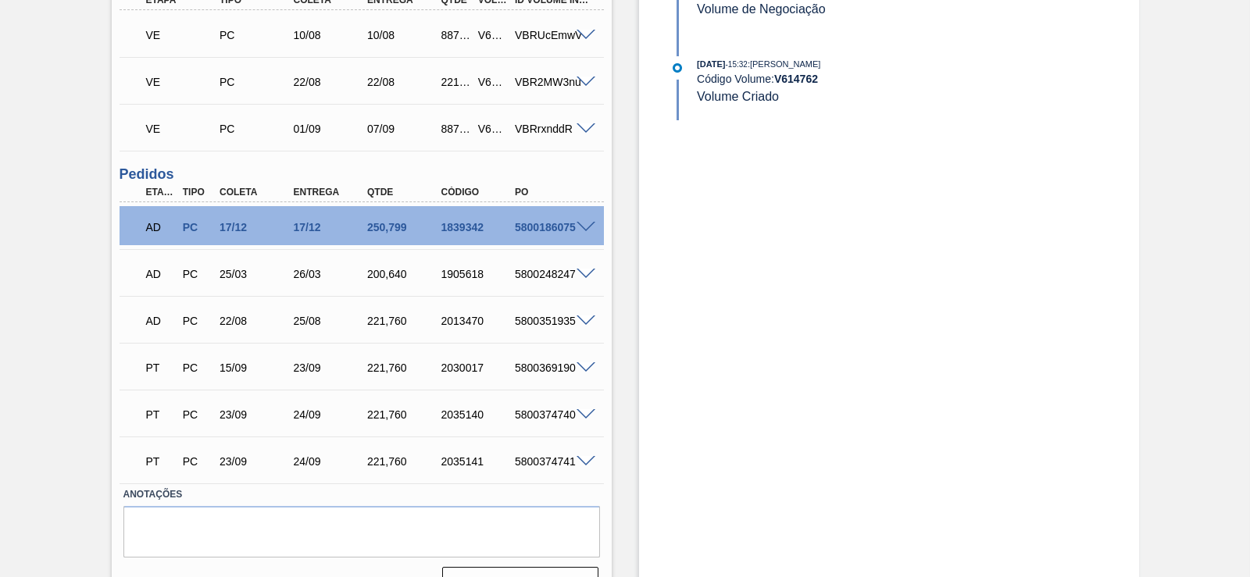
drag, startPoint x: 585, startPoint y: 460, endPoint x: 586, endPoint y: 433, distance: 27.4
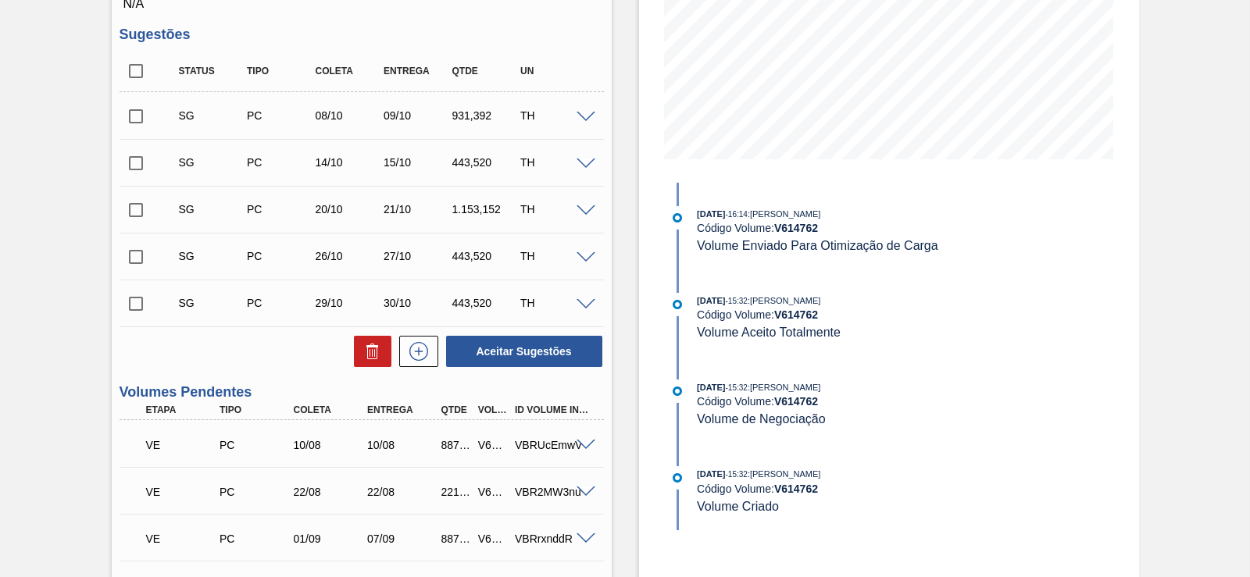
scroll to position [0, 0]
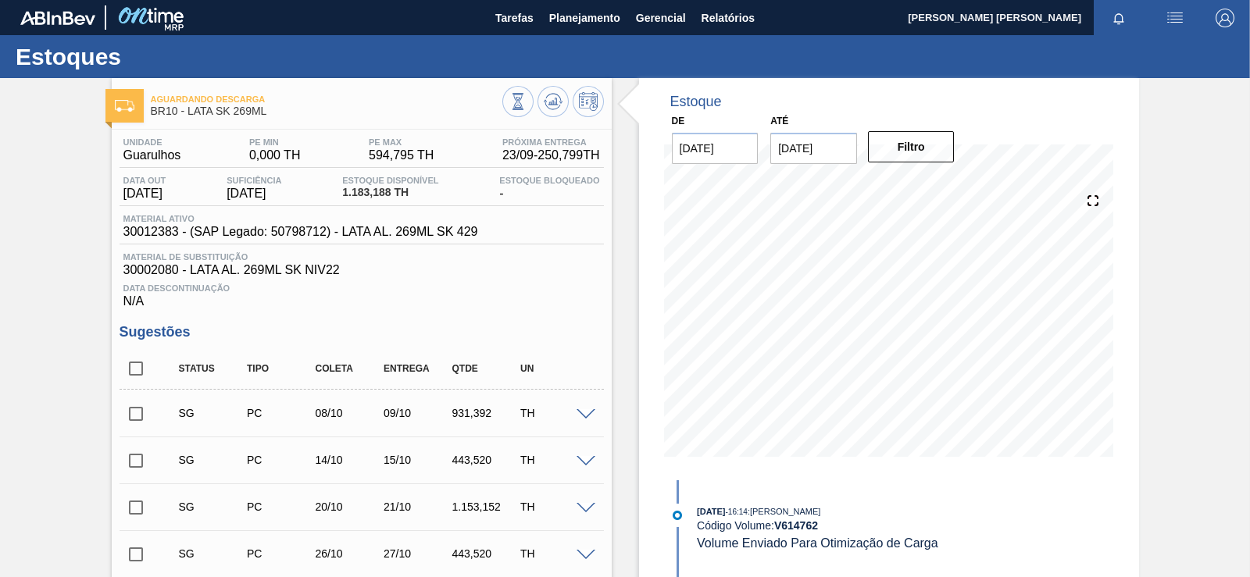
drag, startPoint x: 538, startPoint y: 506, endPoint x: 598, endPoint y: 240, distance: 272.4
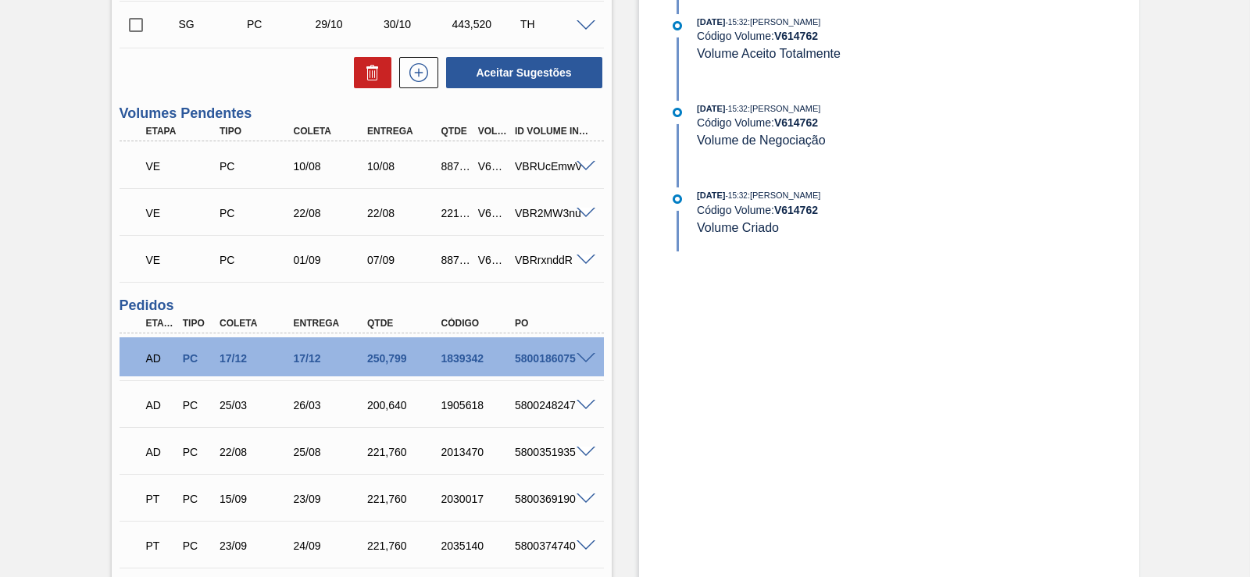
scroll to position [742, 0]
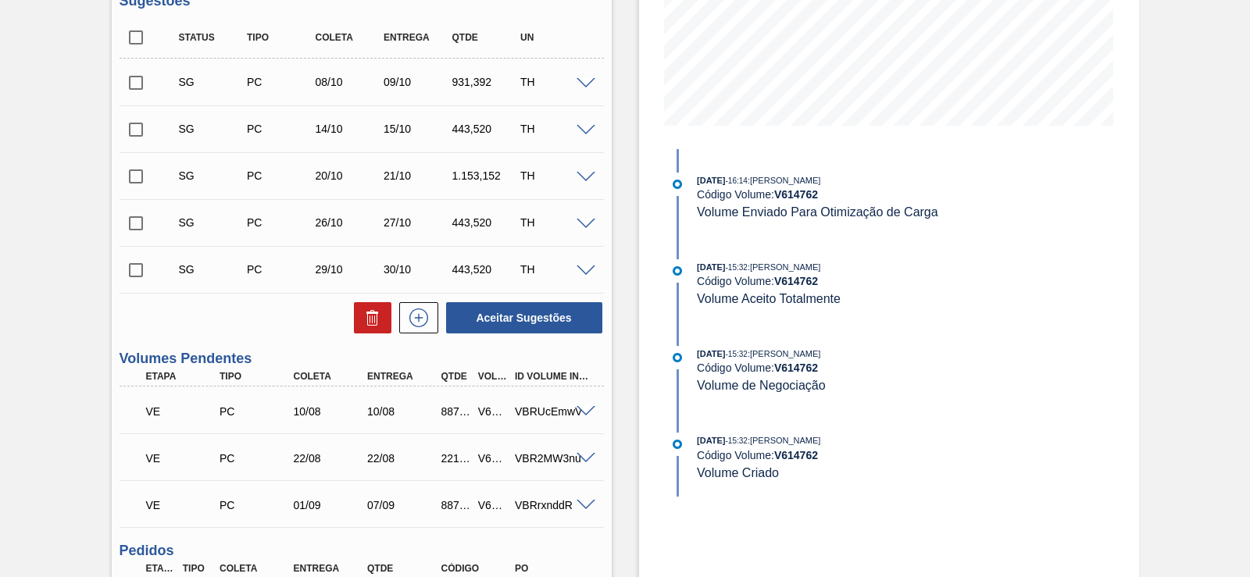
scroll to position [0, 0]
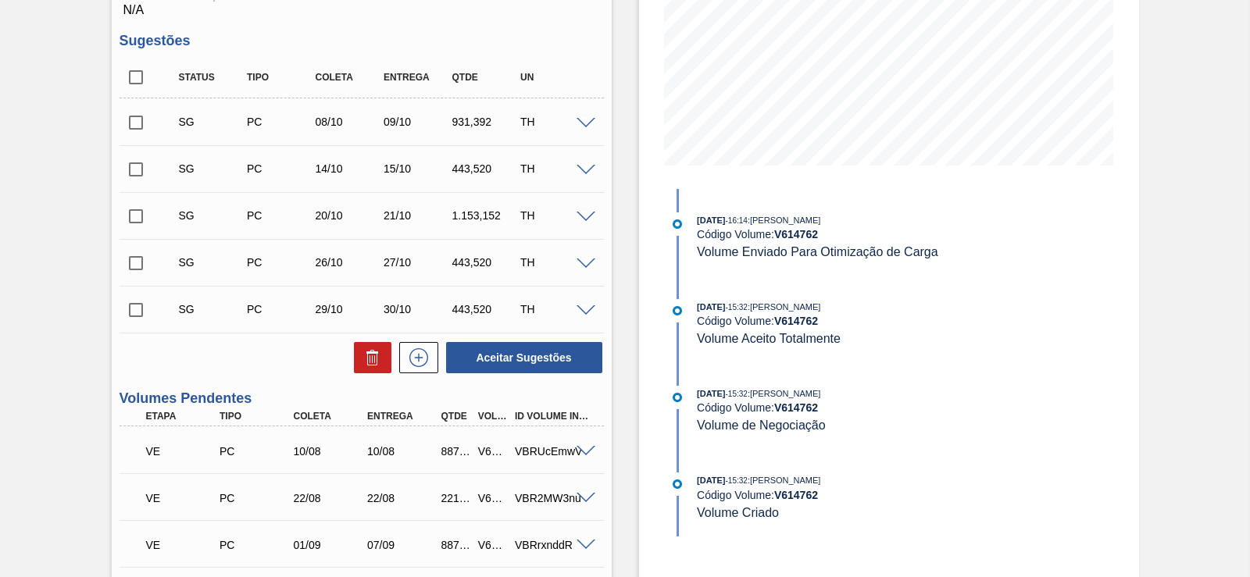
drag, startPoint x: 558, startPoint y: 334, endPoint x: 506, endPoint y: 438, distance: 115.7
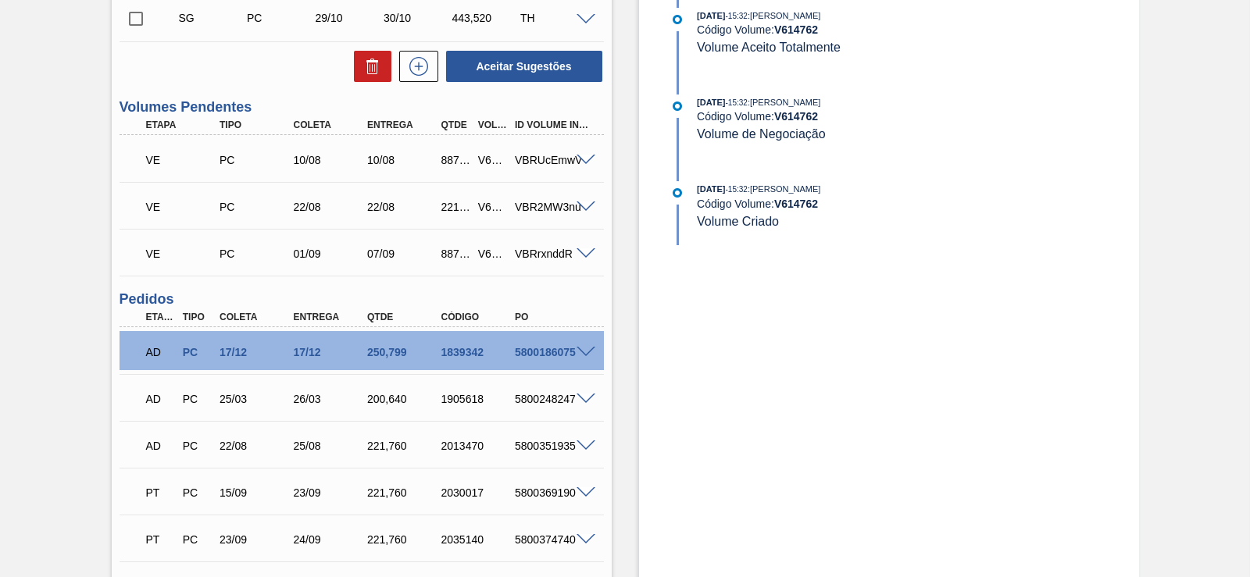
drag, startPoint x: 473, startPoint y: 346, endPoint x: 453, endPoint y: 438, distance: 93.6
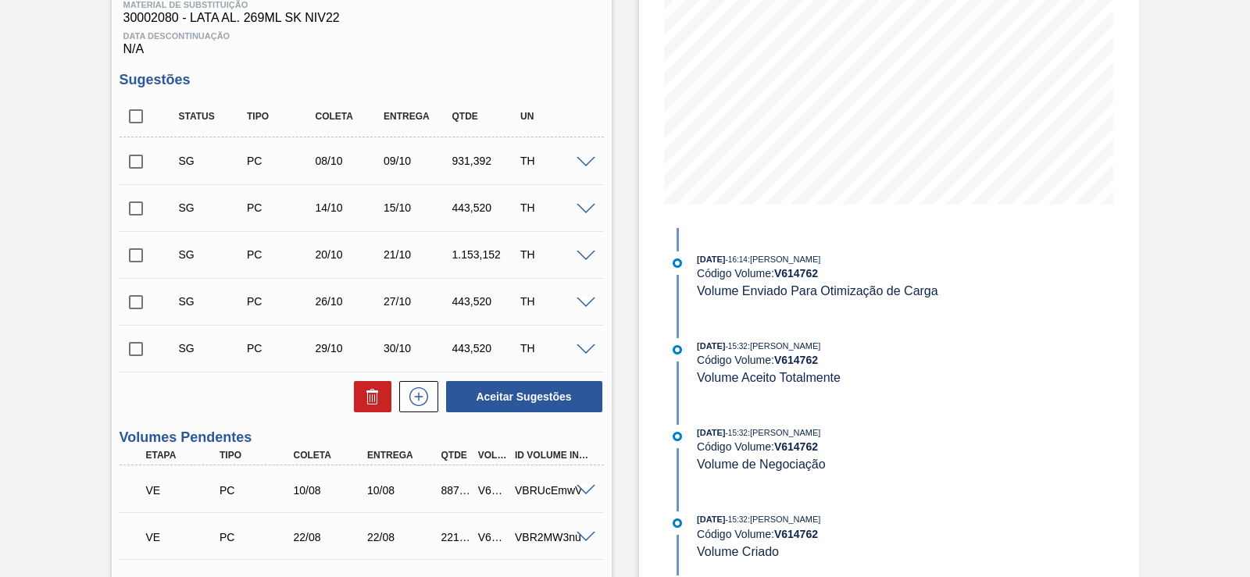
drag, startPoint x: 463, startPoint y: 465, endPoint x: 447, endPoint y: 369, distance: 97.5
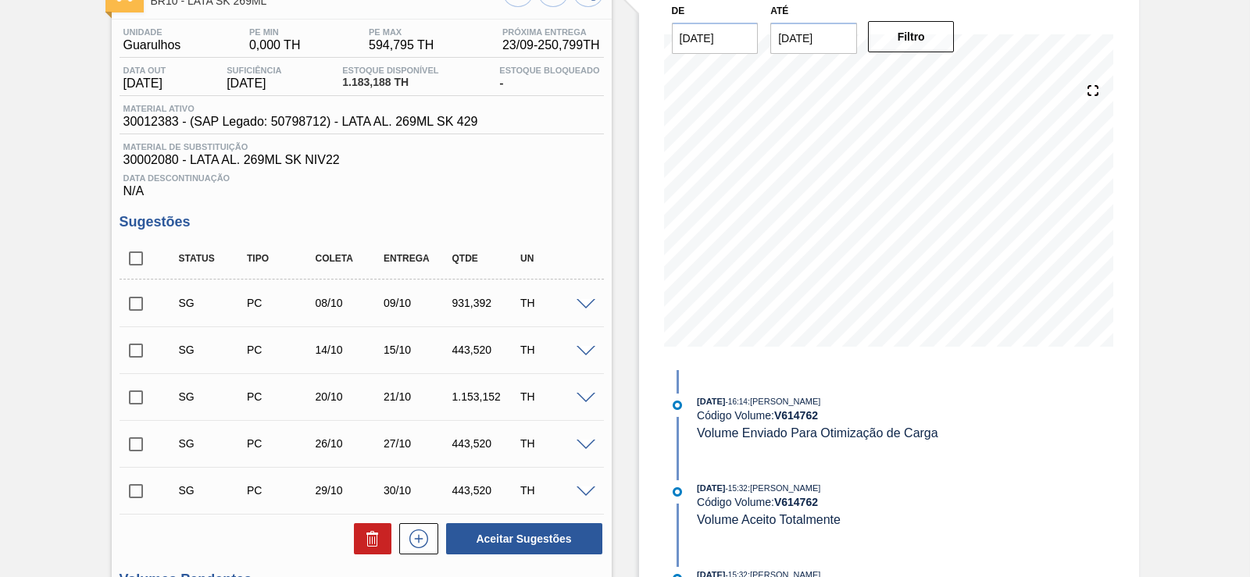
scroll to position [0, 0]
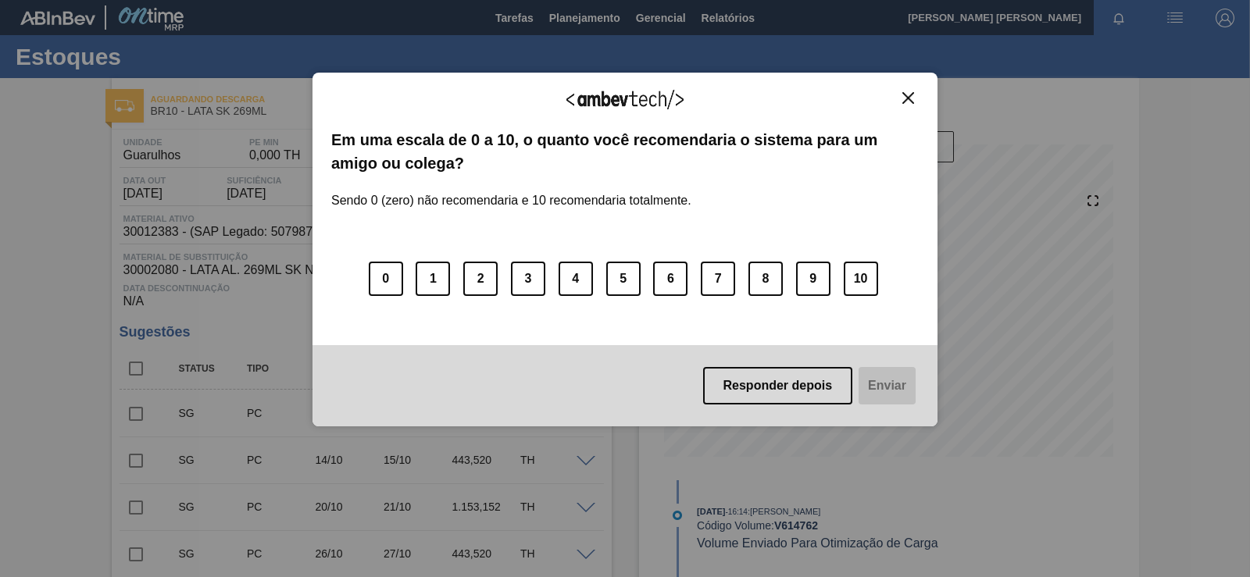
click at [902, 90] on div "Agradecemos seu feedback! Em uma escala de 0 a 10, o quanto você recomendaria o…" at bounding box center [625, 250] width 625 height 355
click at [919, 98] on div "Agradecemos seu feedback! Em uma escala de 0 a 10, o quanto você recomendaria o…" at bounding box center [625, 250] width 625 height 355
click at [906, 92] on img "Close" at bounding box center [908, 98] width 12 height 12
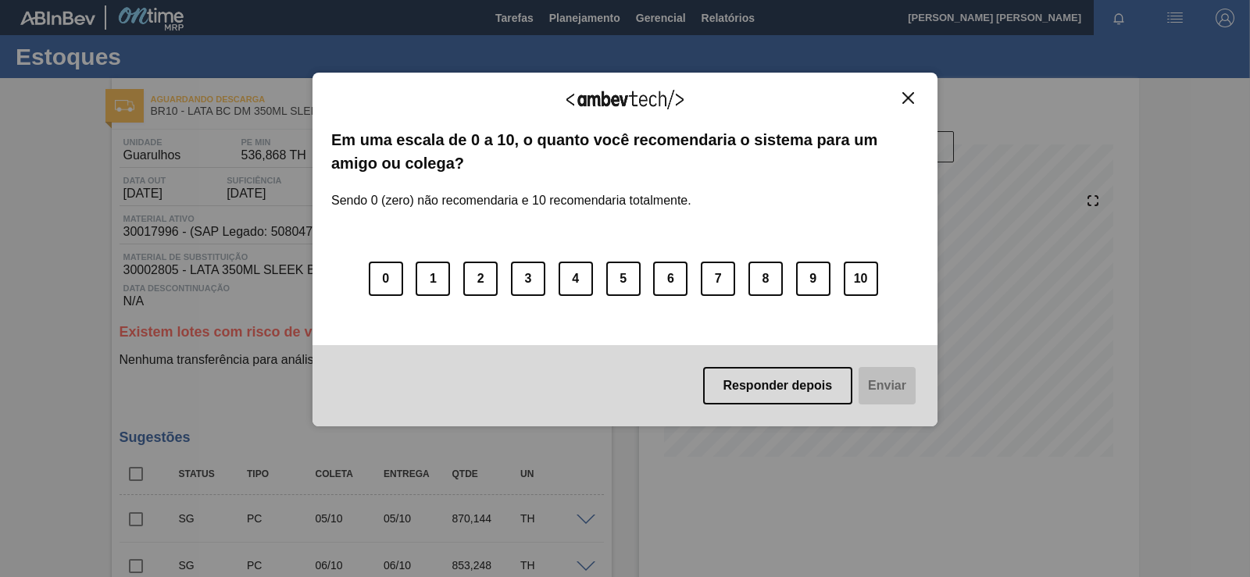
click at [905, 109] on div "Agradecemos seu feedback!" at bounding box center [625, 109] width 588 height 37
click at [905, 99] on img "Close" at bounding box center [908, 98] width 12 height 12
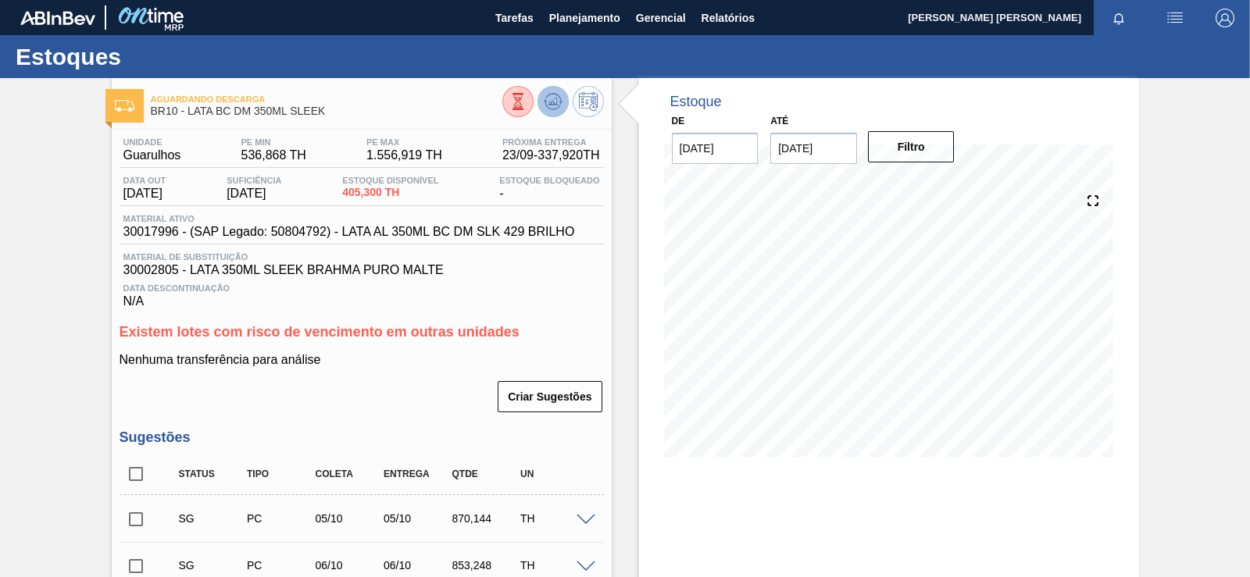
click at [559, 103] on icon at bounding box center [553, 101] width 19 height 19
click at [796, 144] on input "[DATE]" at bounding box center [813, 148] width 87 height 31
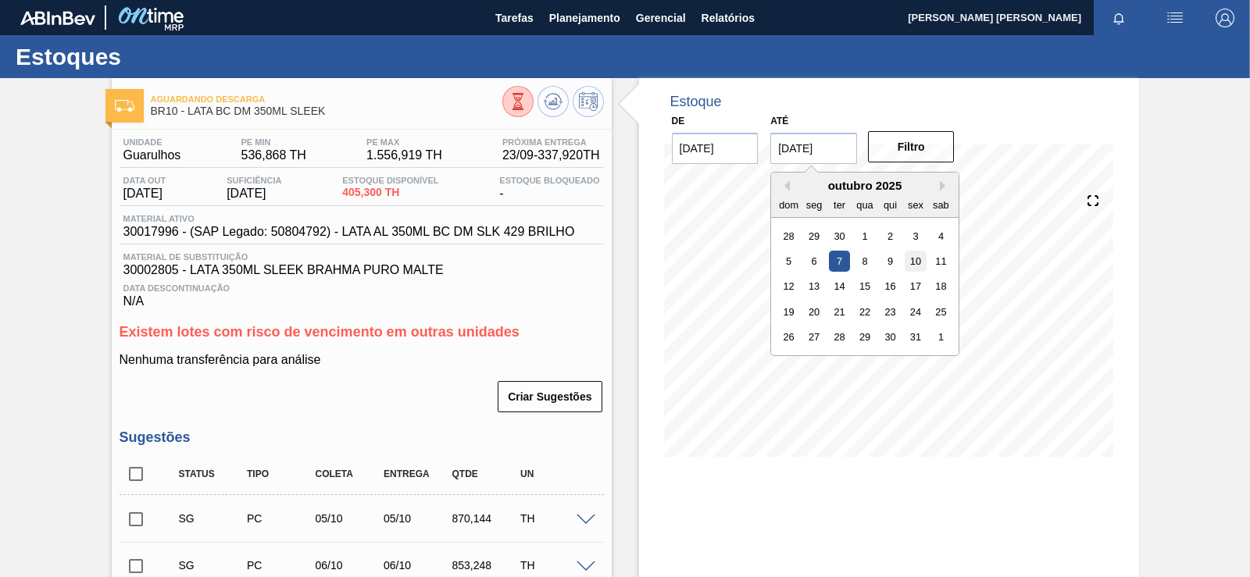
click at [910, 255] on div "10" at bounding box center [916, 261] width 21 height 21
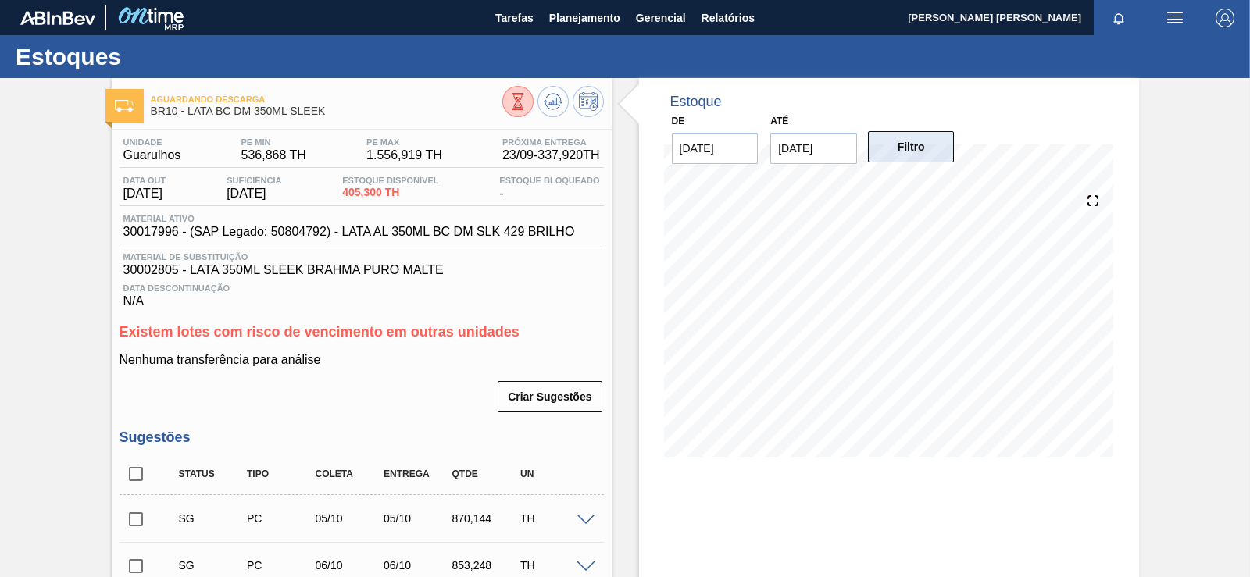
click at [917, 146] on button "Filtro" at bounding box center [911, 146] width 87 height 31
click at [849, 149] on input "10/10/2025" at bounding box center [813, 148] width 87 height 31
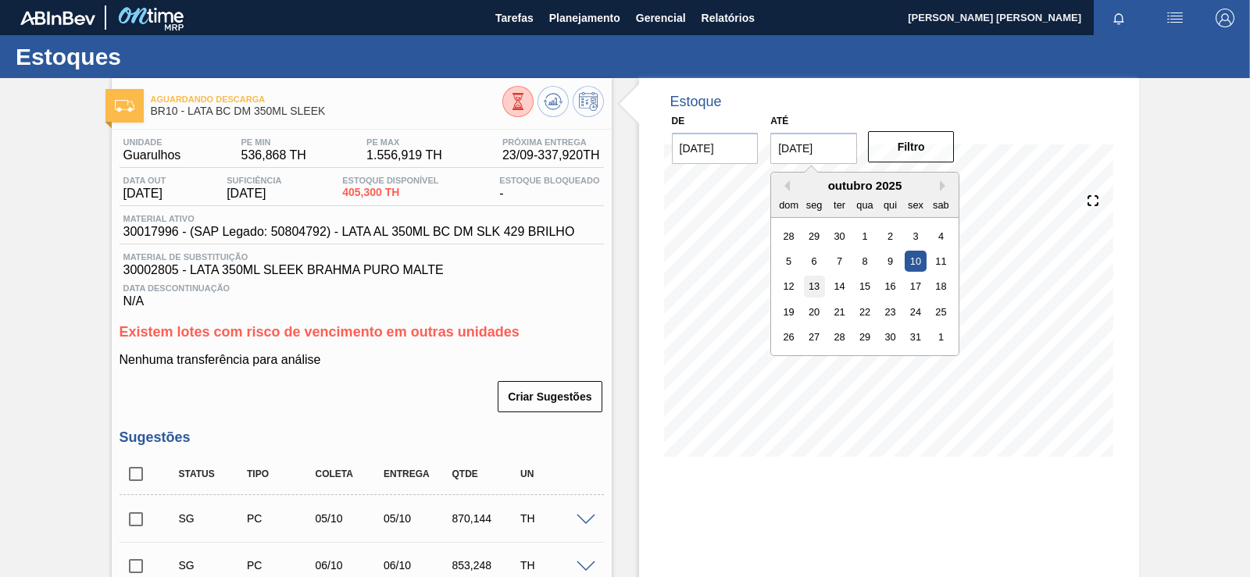
click at [818, 291] on div "13" at bounding box center [814, 286] width 21 height 21
type input "13/10/2025"
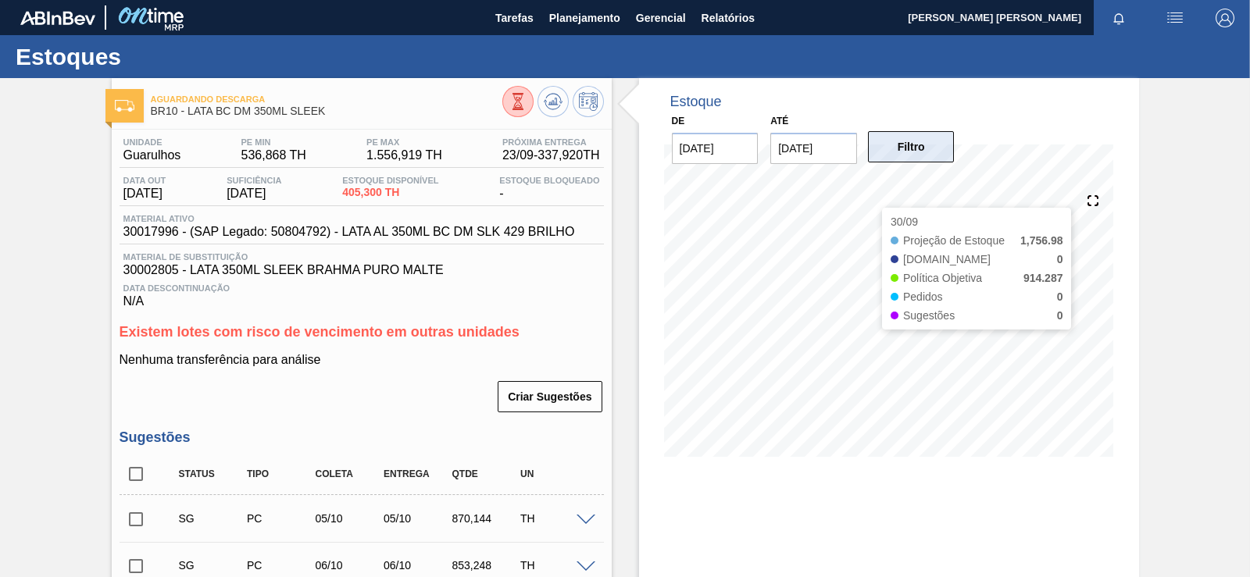
click at [887, 151] on button "Filtro" at bounding box center [911, 146] width 87 height 31
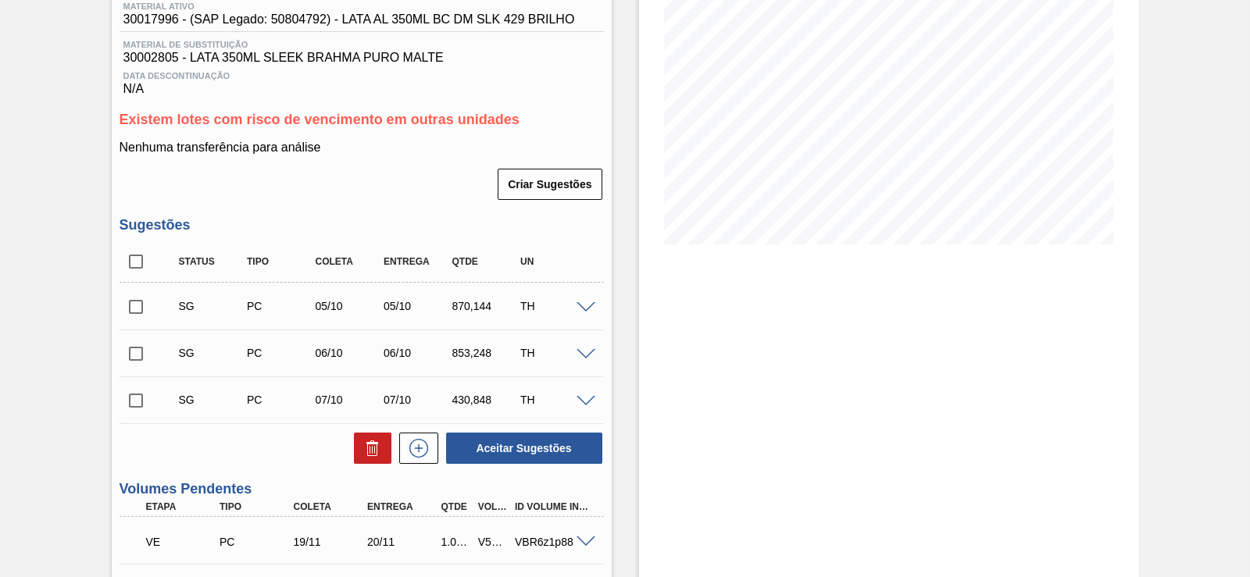
drag, startPoint x: 326, startPoint y: 344, endPoint x: 331, endPoint y: 423, distance: 79.1
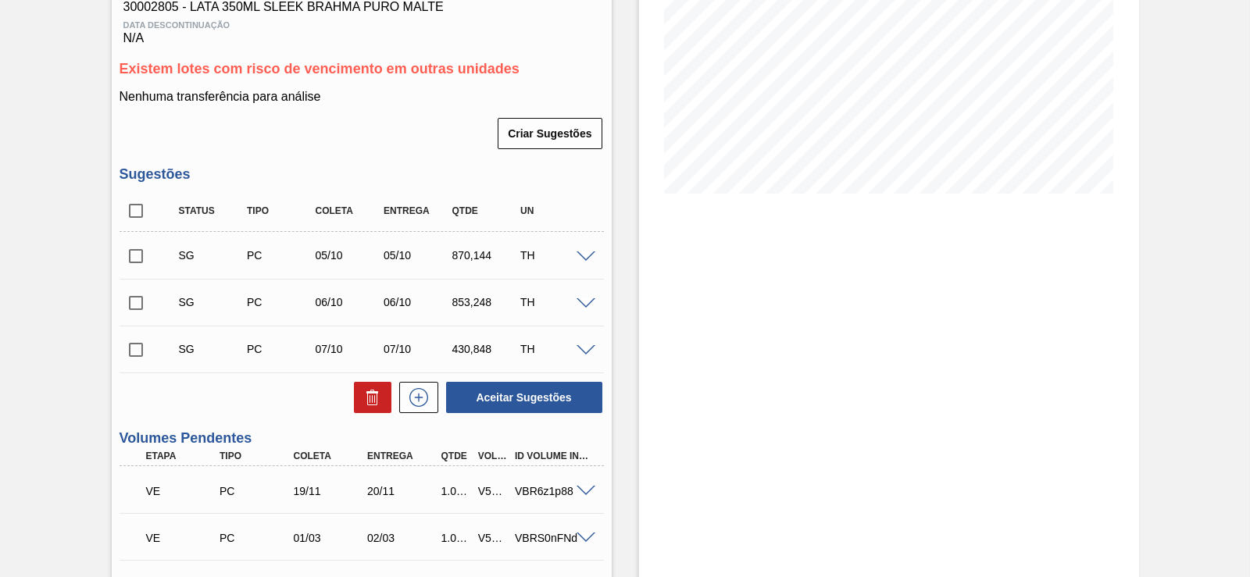
click at [557, 241] on div "SG PC 05/10 05/10 870,144 TH" at bounding box center [374, 255] width 410 height 31
click at [559, 253] on div "TH" at bounding box center [553, 255] width 75 height 13
click at [583, 266] on div "SG PC 05/10 05/10 870,144 TH" at bounding box center [362, 255] width 484 height 39
click at [583, 257] on span at bounding box center [586, 258] width 19 height 12
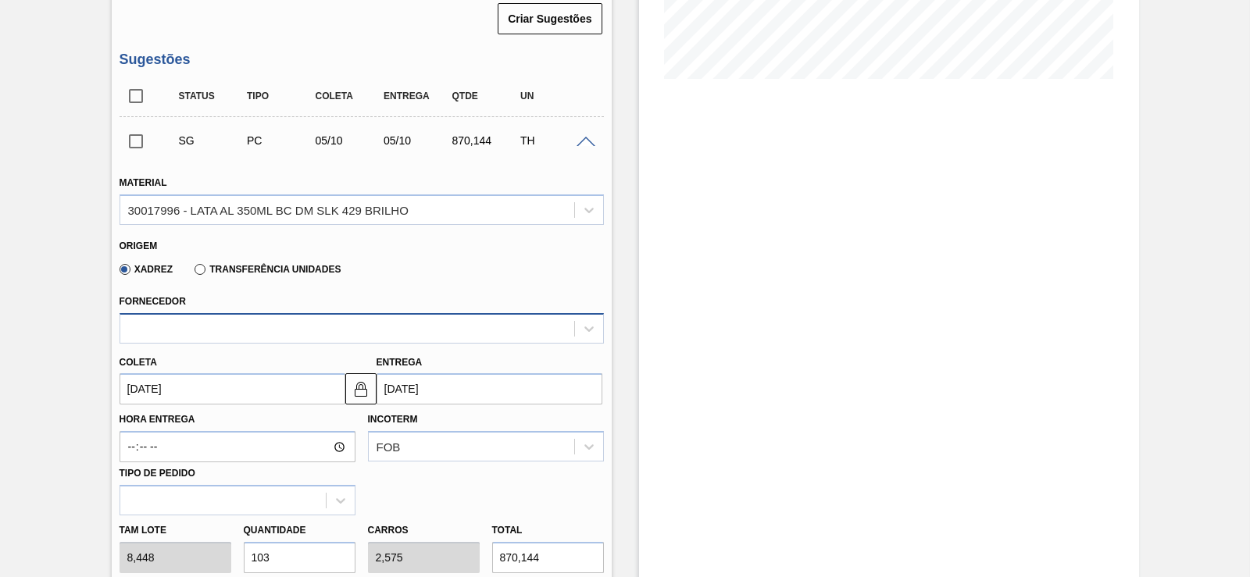
drag, startPoint x: 581, startPoint y: 266, endPoint x: 573, endPoint y: 331, distance: 65.4
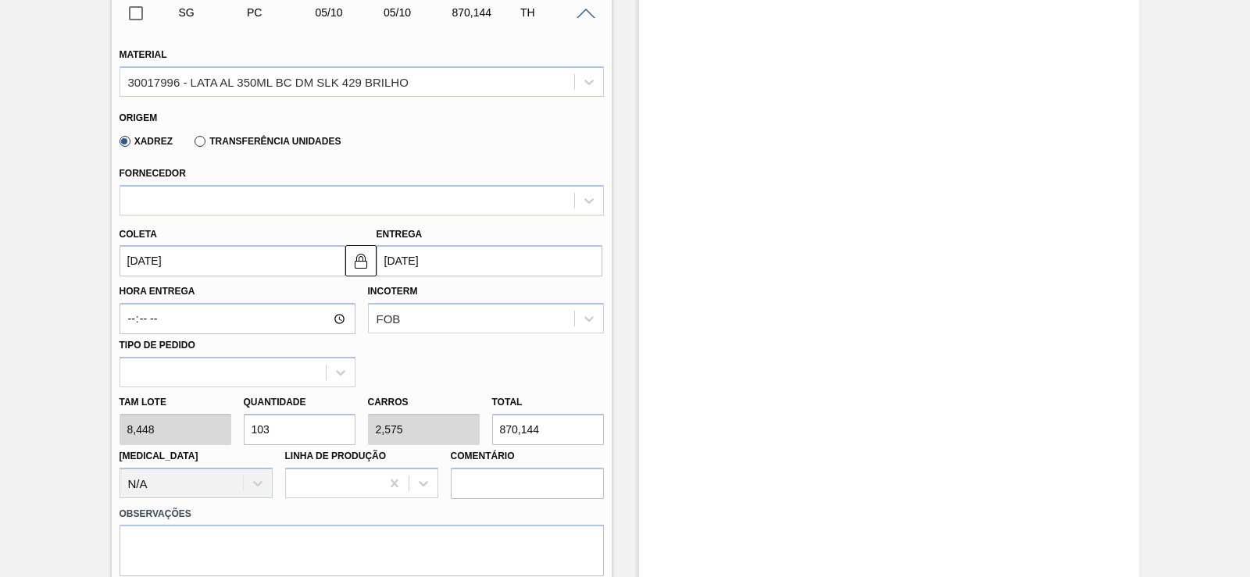
drag, startPoint x: 573, startPoint y: 331, endPoint x: 545, endPoint y: 392, distance: 67.1
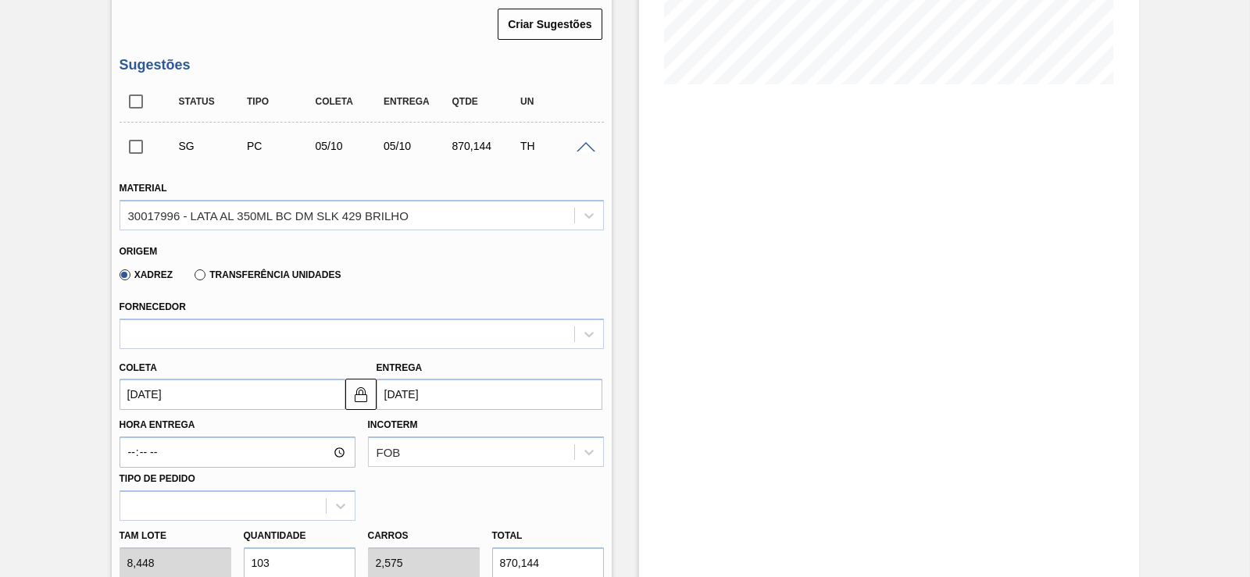
drag, startPoint x: 506, startPoint y: 445, endPoint x: 502, endPoint y: 372, distance: 72.7
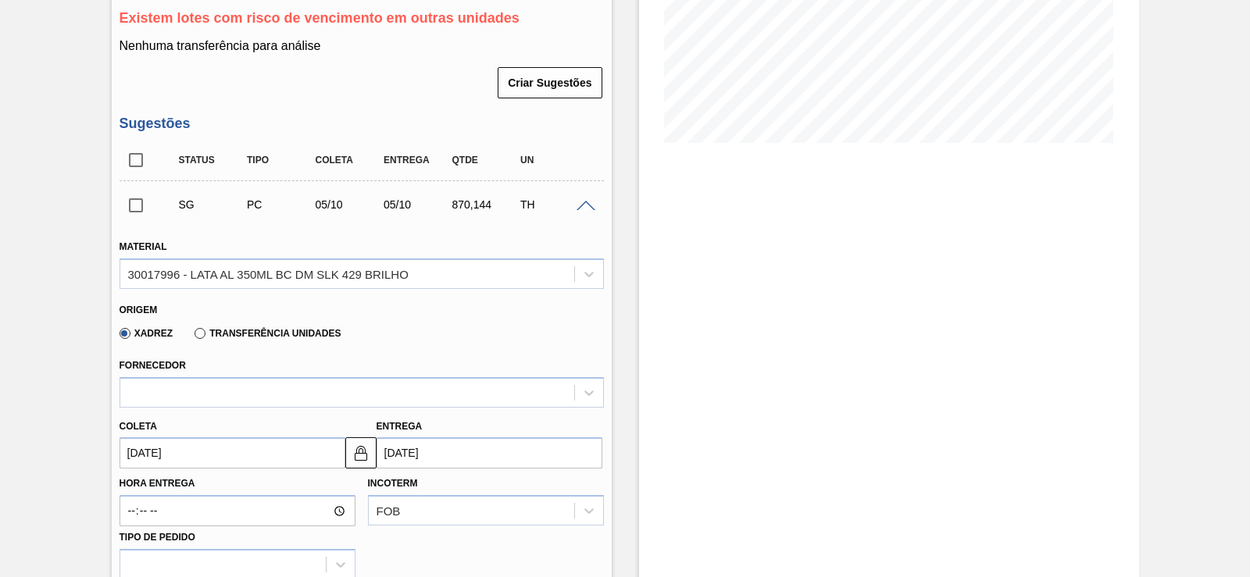
click at [584, 192] on div "SG PC 05/10 05/10 870,144 TH" at bounding box center [362, 204] width 484 height 39
click at [584, 204] on span at bounding box center [586, 207] width 19 height 12
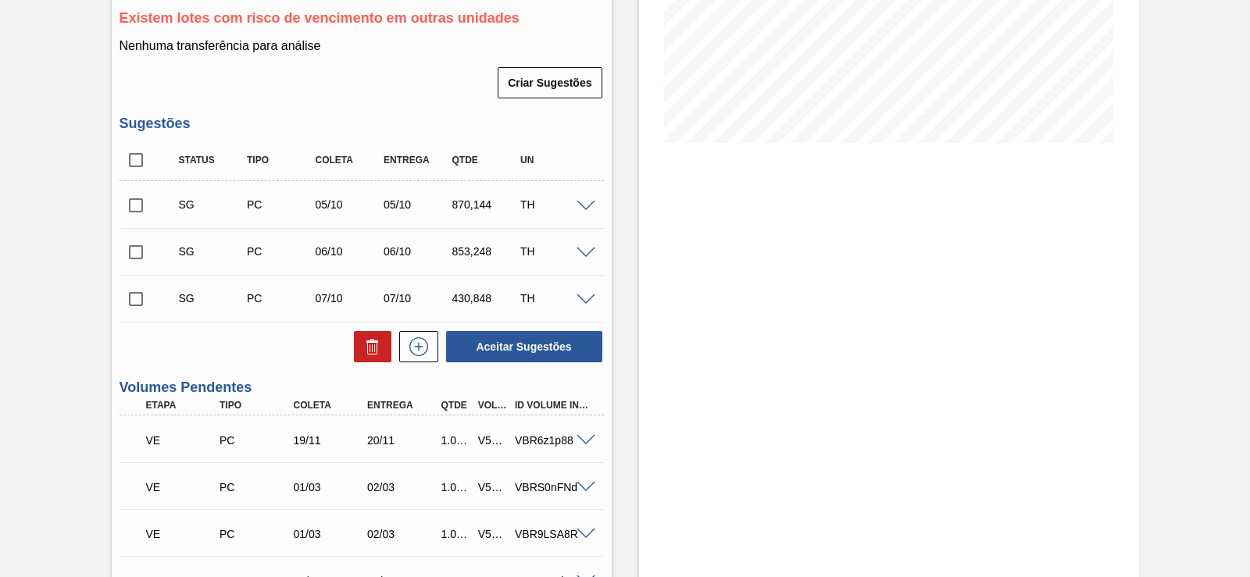
click at [588, 255] on span at bounding box center [586, 254] width 19 height 12
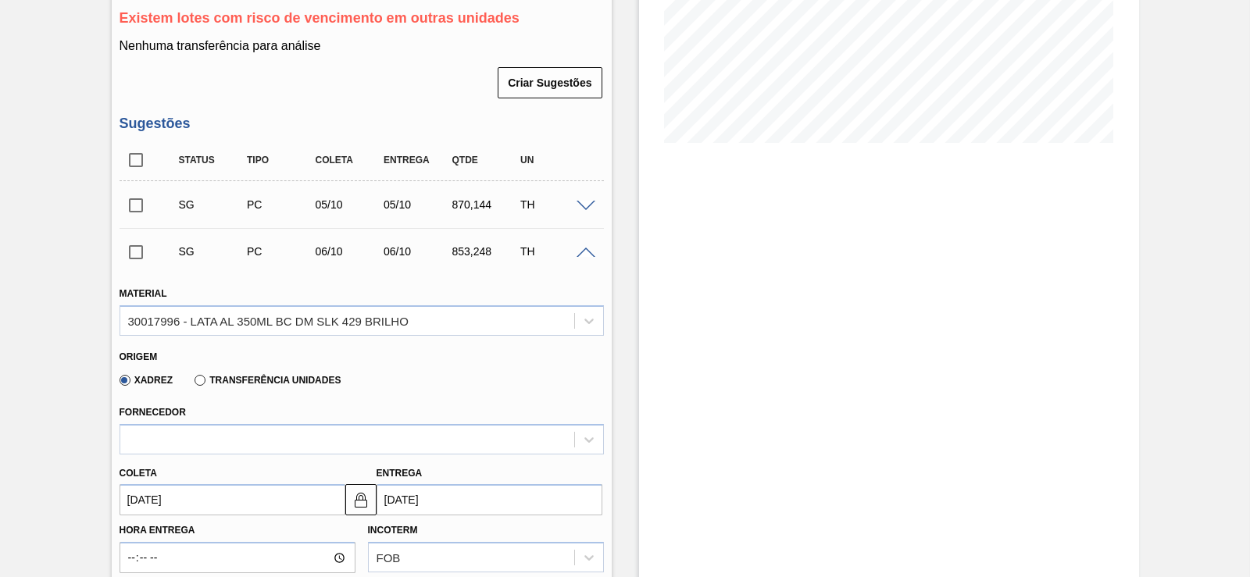
click at [588, 255] on span at bounding box center [586, 254] width 19 height 12
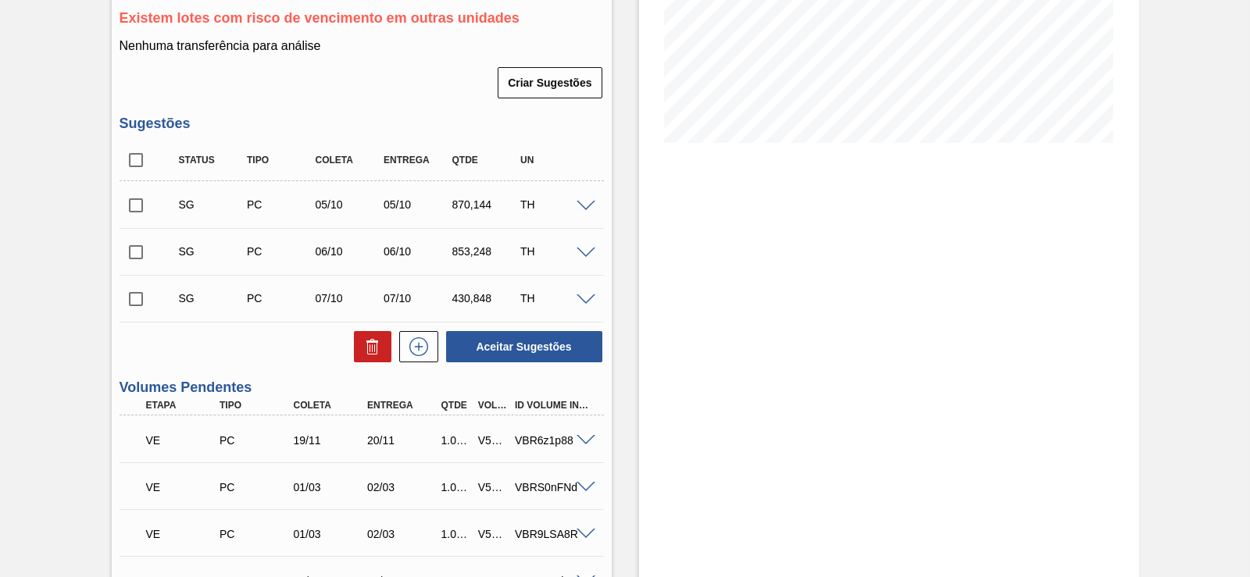
click at [584, 303] on span at bounding box center [586, 301] width 19 height 12
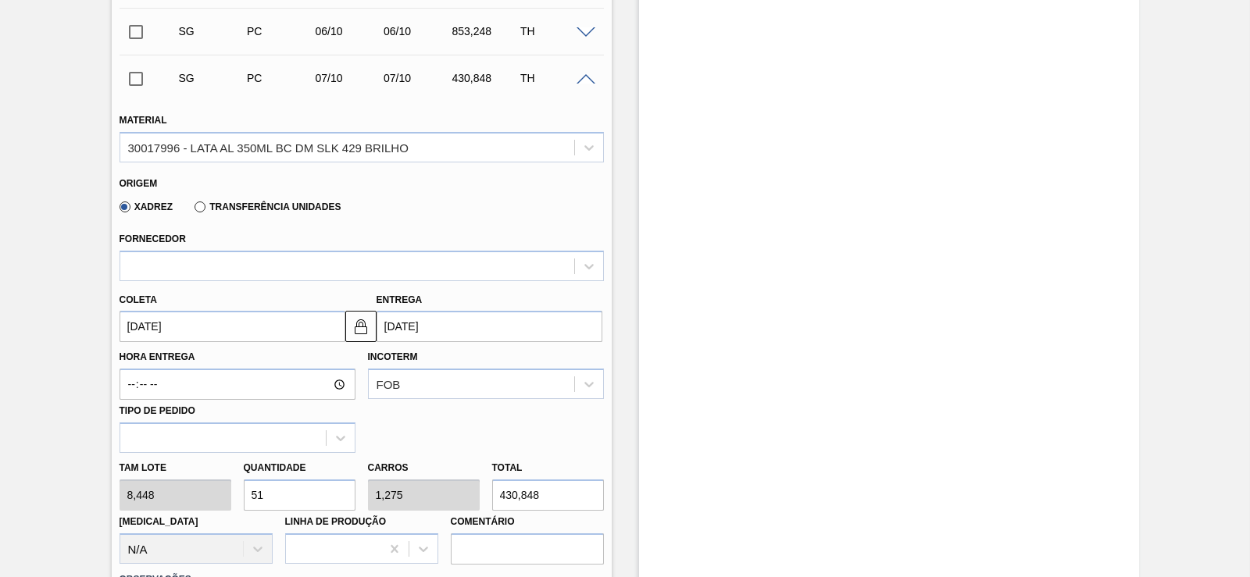
drag, startPoint x: 568, startPoint y: 387, endPoint x: 563, endPoint y: 400, distance: 14.1
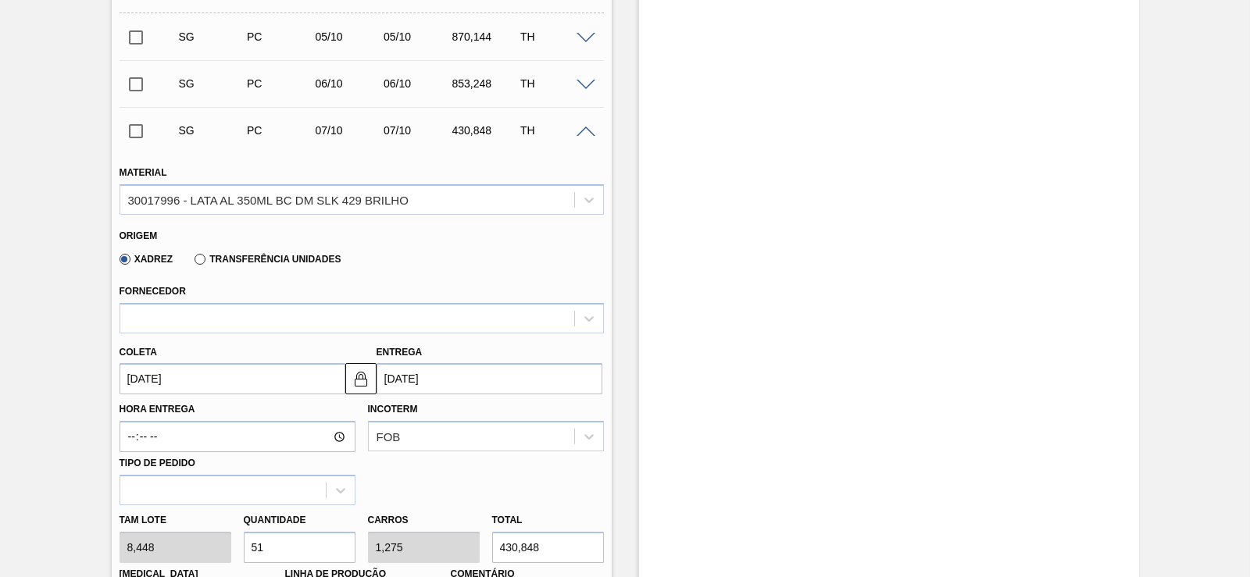
drag, startPoint x: 563, startPoint y: 400, endPoint x: 559, endPoint y: 352, distance: 48.6
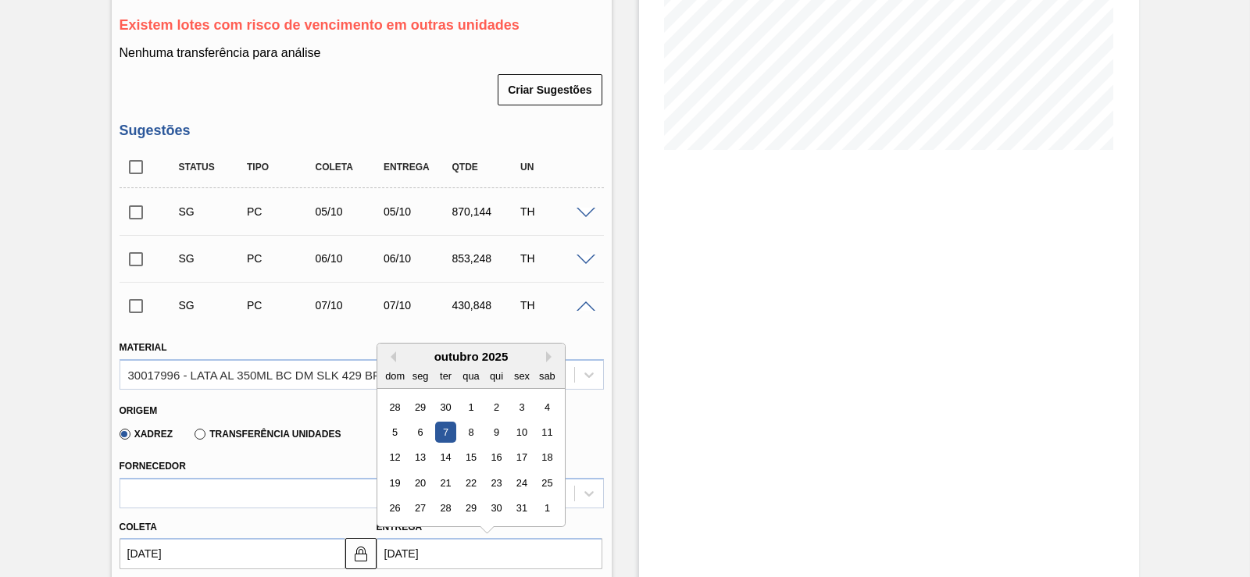
drag, startPoint x: 534, startPoint y: 405, endPoint x: 538, endPoint y: 344, distance: 61.1
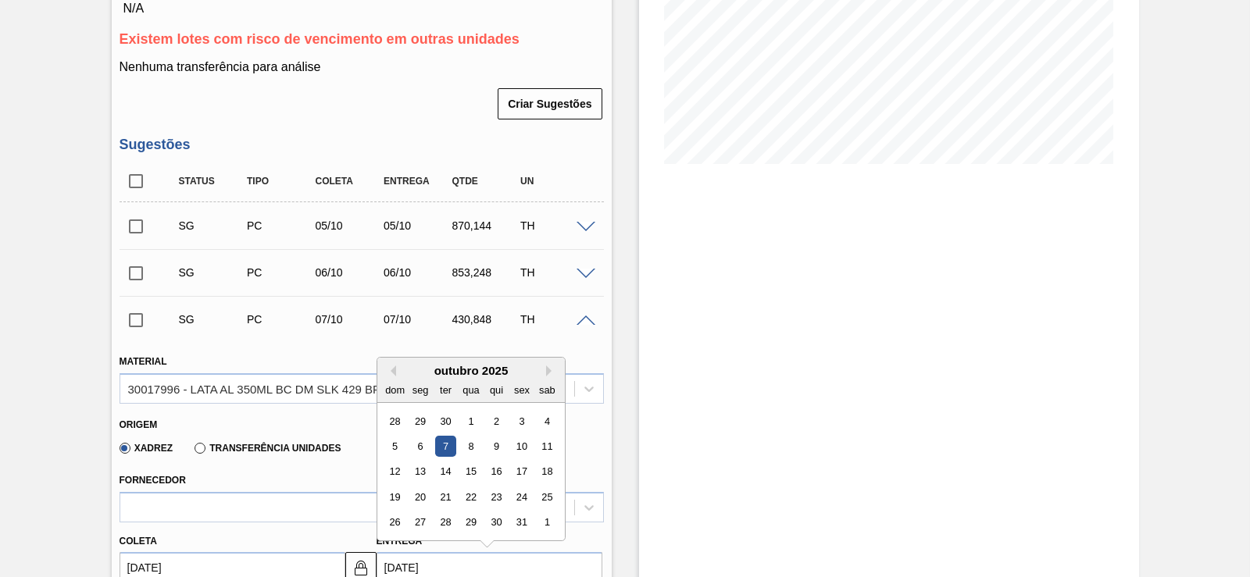
click at [573, 316] on div at bounding box center [588, 320] width 31 height 12
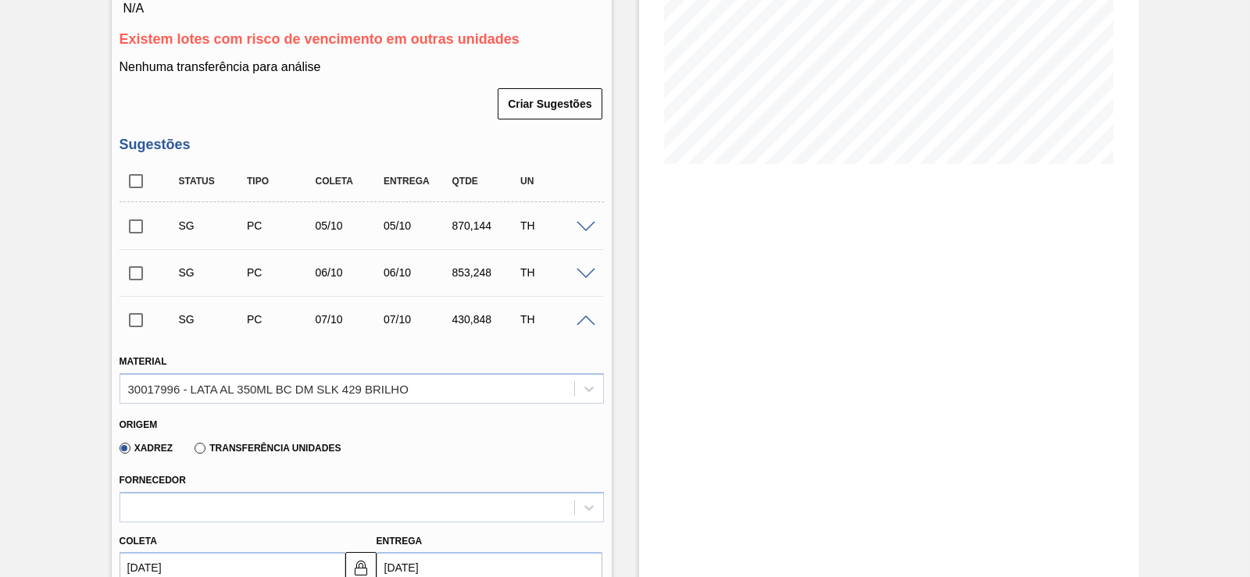
click at [575, 321] on div at bounding box center [588, 320] width 31 height 12
click at [584, 321] on span at bounding box center [586, 322] width 19 height 12
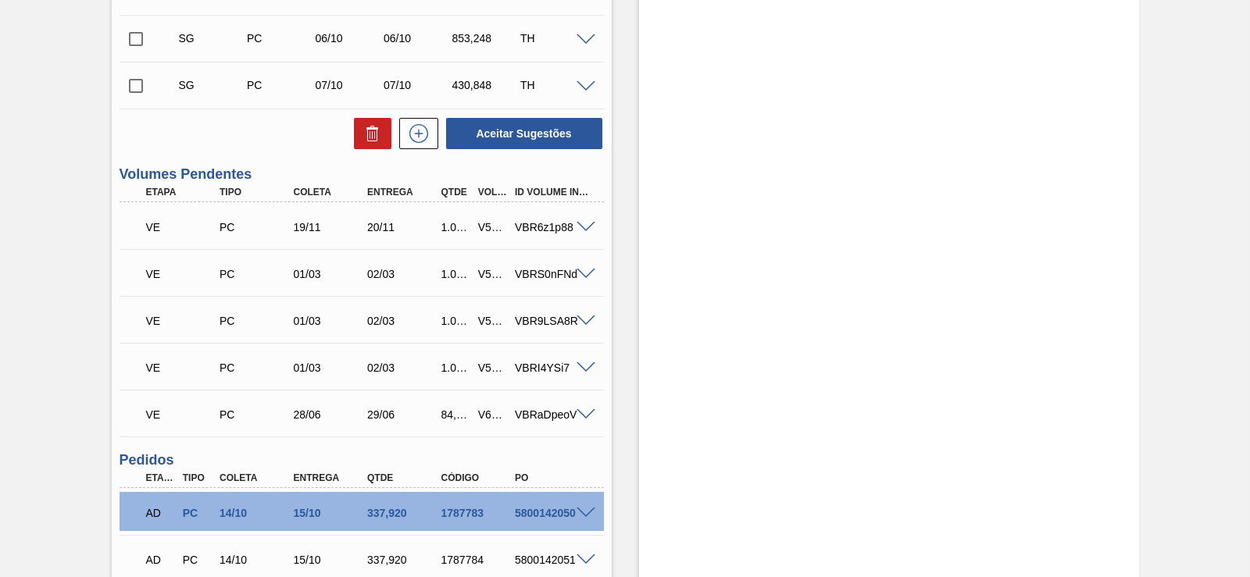
drag, startPoint x: 528, startPoint y: 385, endPoint x: 504, endPoint y: 439, distance: 59.1
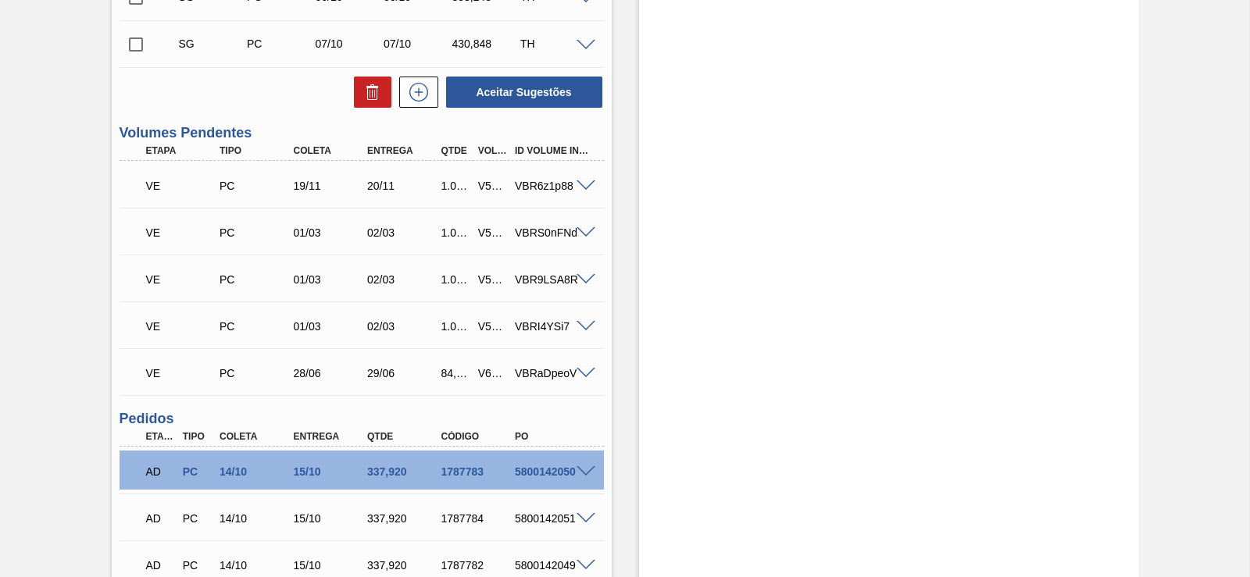
click at [1076, 241] on div "Estoque De 23/09/2025 Até 13/10/2025 Filtro 26/09 Projeção de Estoque 1,756.98 …" at bounding box center [889, 135] width 500 height 1253
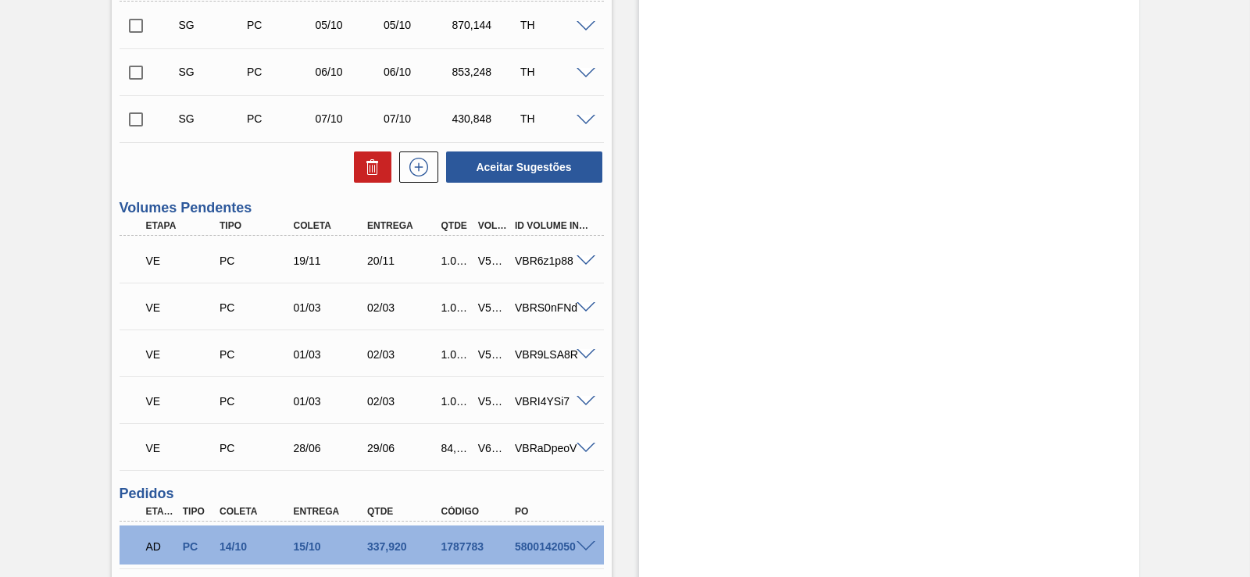
scroll to position [0, 0]
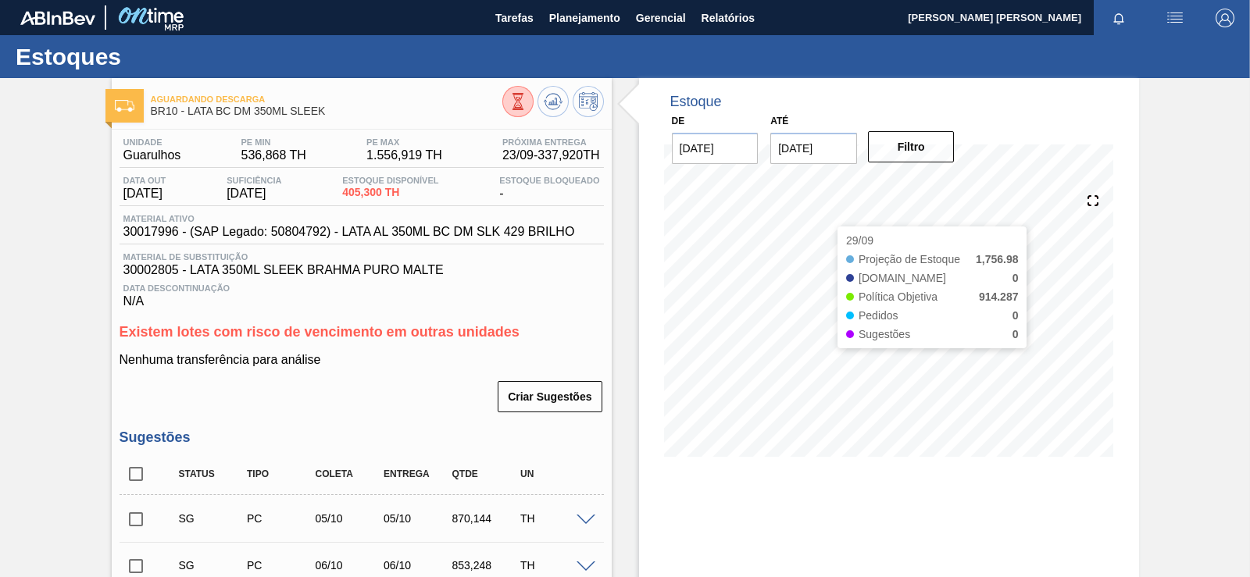
drag, startPoint x: 814, startPoint y: 349, endPoint x: 823, endPoint y: 114, distance: 235.3
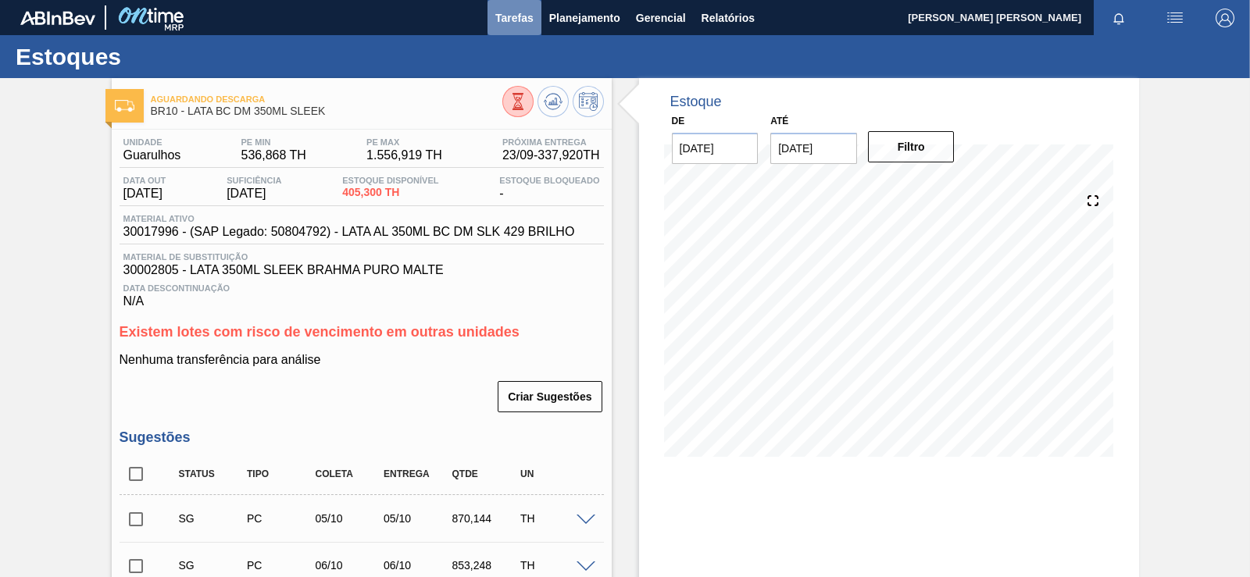
click at [528, 18] on span "Tarefas" at bounding box center [514, 18] width 38 height 19
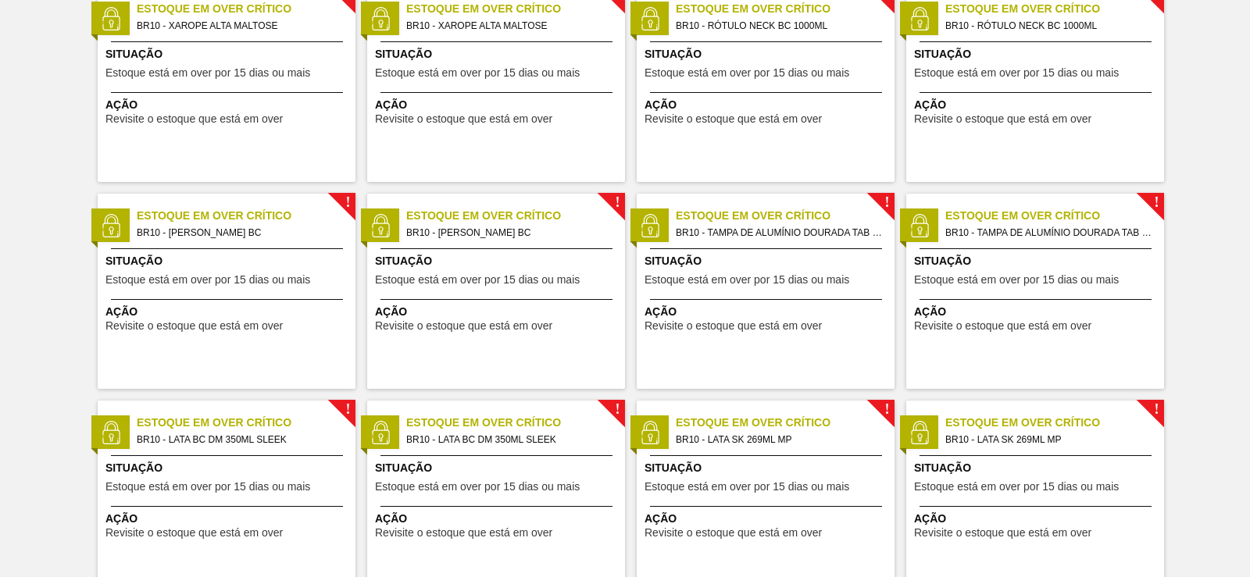
drag, startPoint x: 688, startPoint y: 112, endPoint x: 669, endPoint y: 292, distance: 181.5
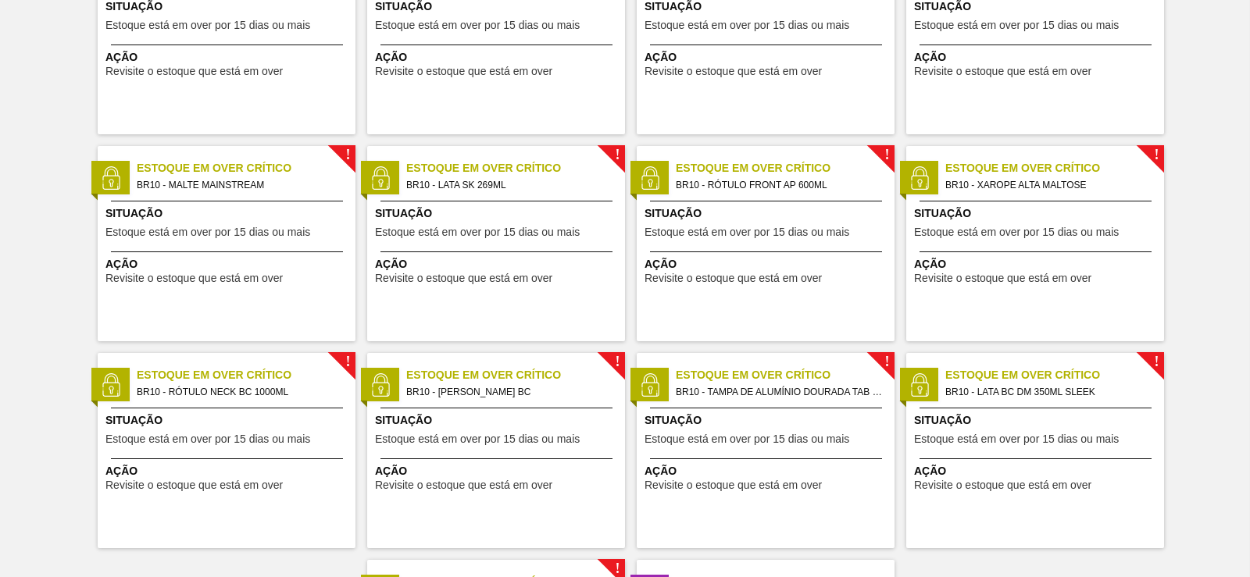
scroll to position [2269, 0]
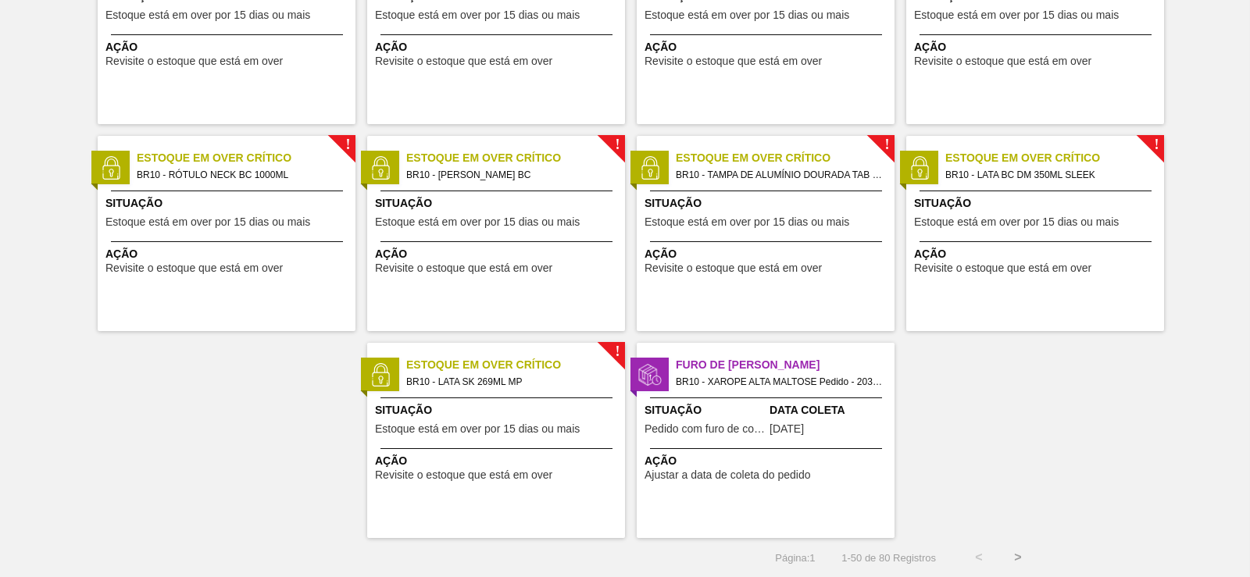
drag, startPoint x: 1182, startPoint y: 293, endPoint x: 1175, endPoint y: 455, distance: 161.9
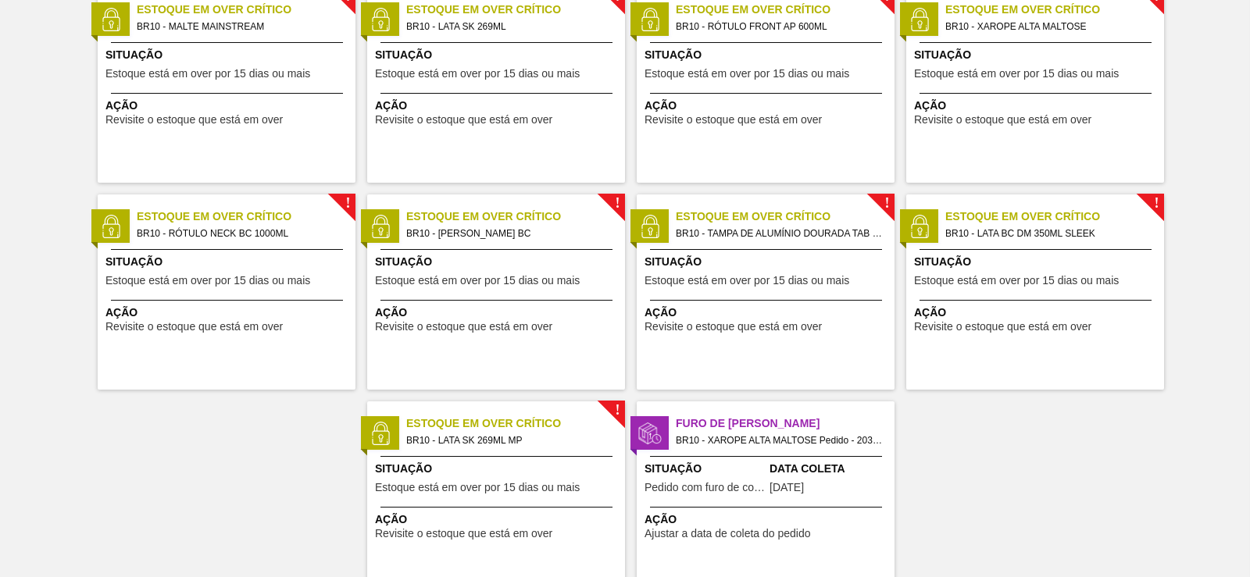
drag, startPoint x: 1052, startPoint y: 501, endPoint x: 1045, endPoint y: 448, distance: 52.7
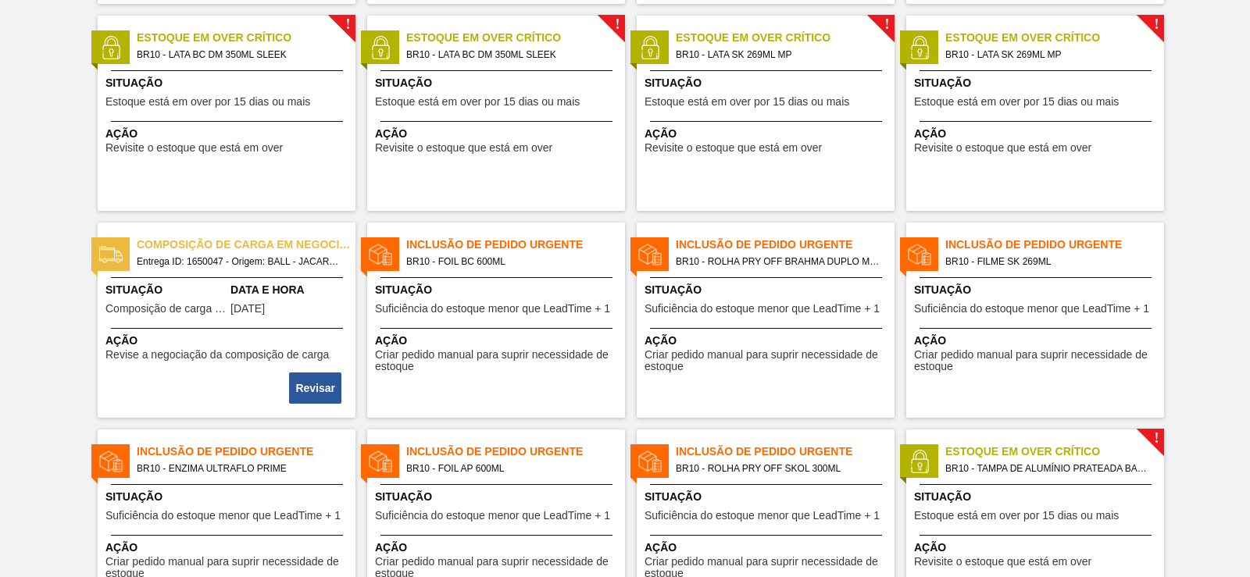
scroll to position [0, 0]
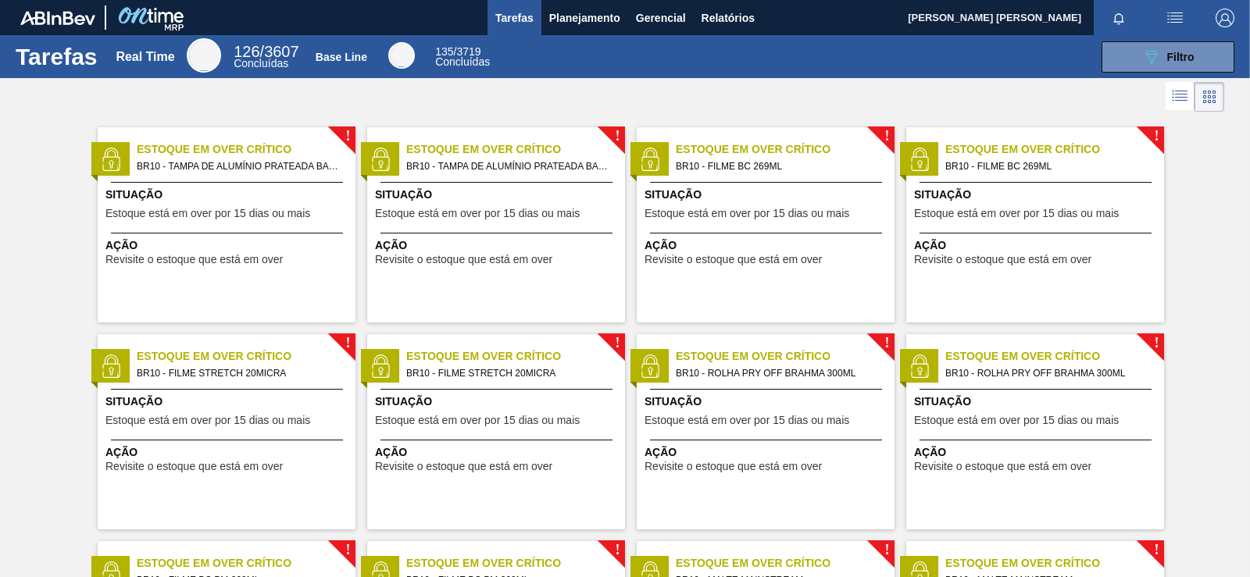
drag, startPoint x: 984, startPoint y: 502, endPoint x: 978, endPoint y: 206, distance: 295.4
click at [566, 13] on span "Planejamento" at bounding box center [584, 18] width 71 height 19
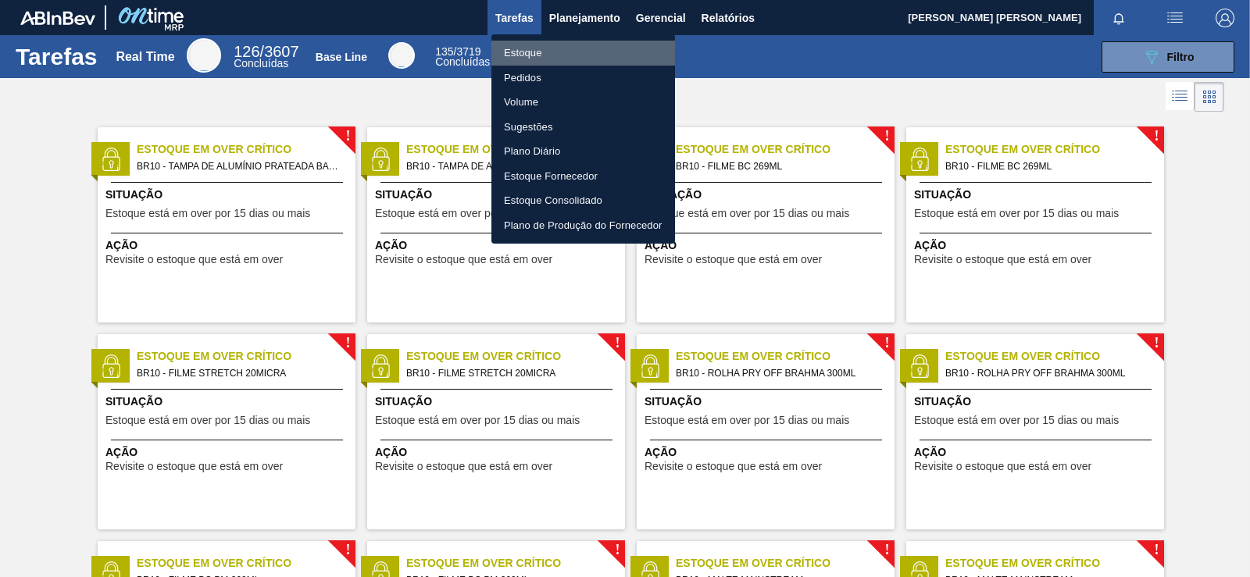
click at [552, 48] on li "Estoque" at bounding box center [583, 53] width 184 height 25
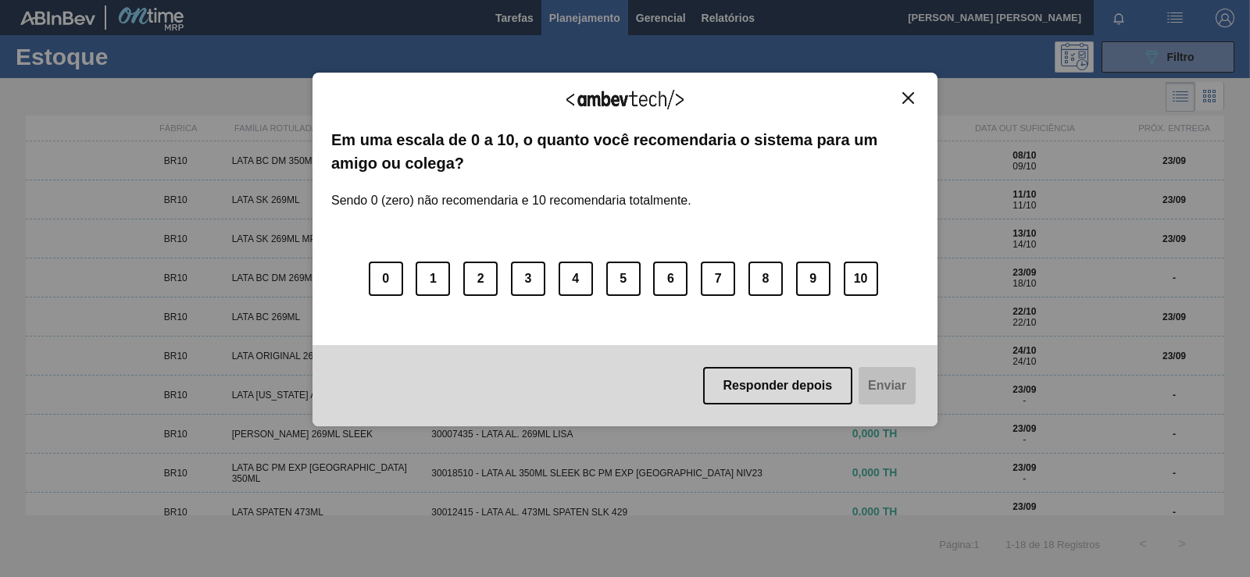
click at [899, 108] on div "Agradecemos seu feedback!" at bounding box center [625, 109] width 588 height 37
click at [908, 95] on img "Close" at bounding box center [908, 98] width 12 height 12
